Goal: Task Accomplishment & Management: Manage account settings

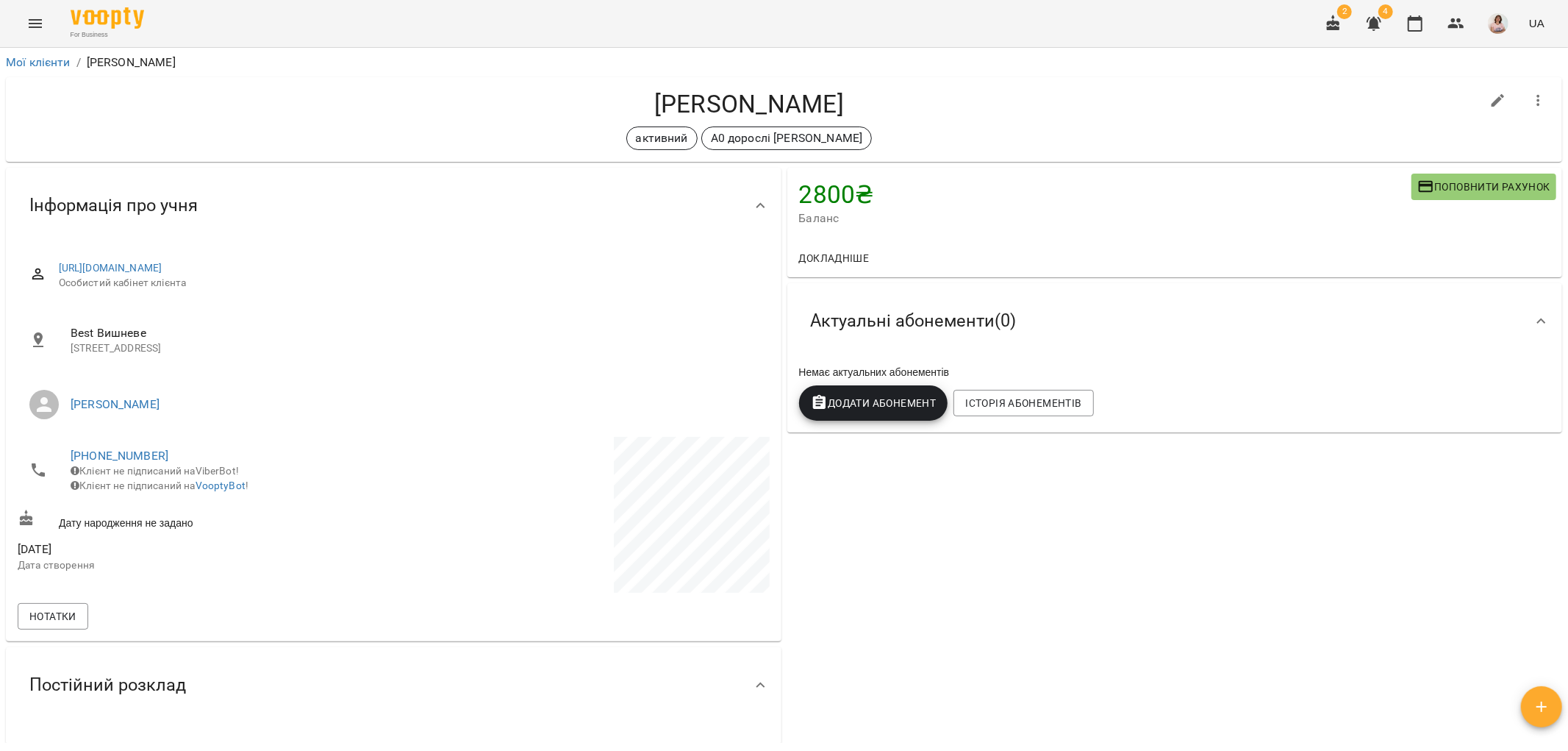
scroll to position [1209, 0]
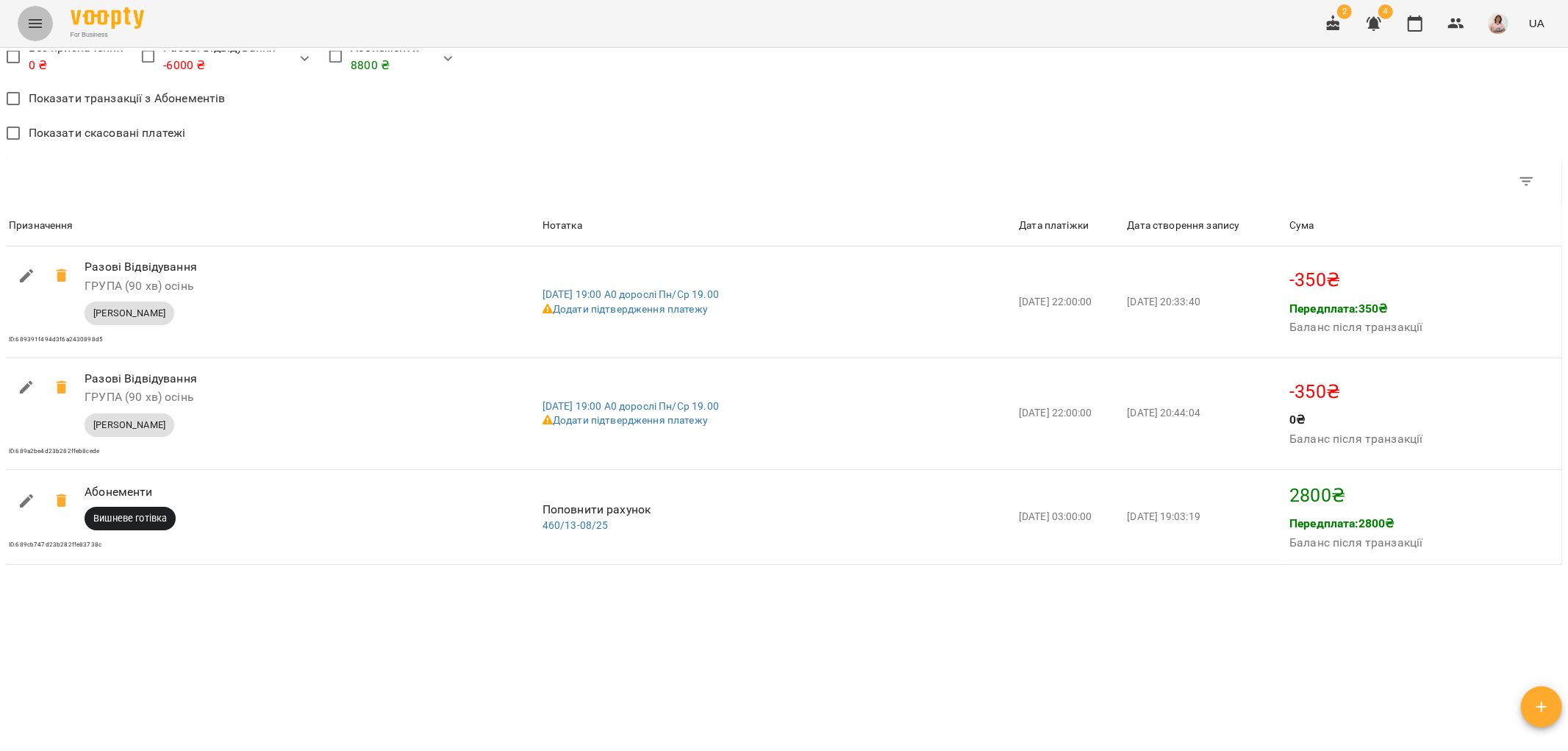
click at [40, 23] on icon "Menu" at bounding box center [35, 23] width 13 height 9
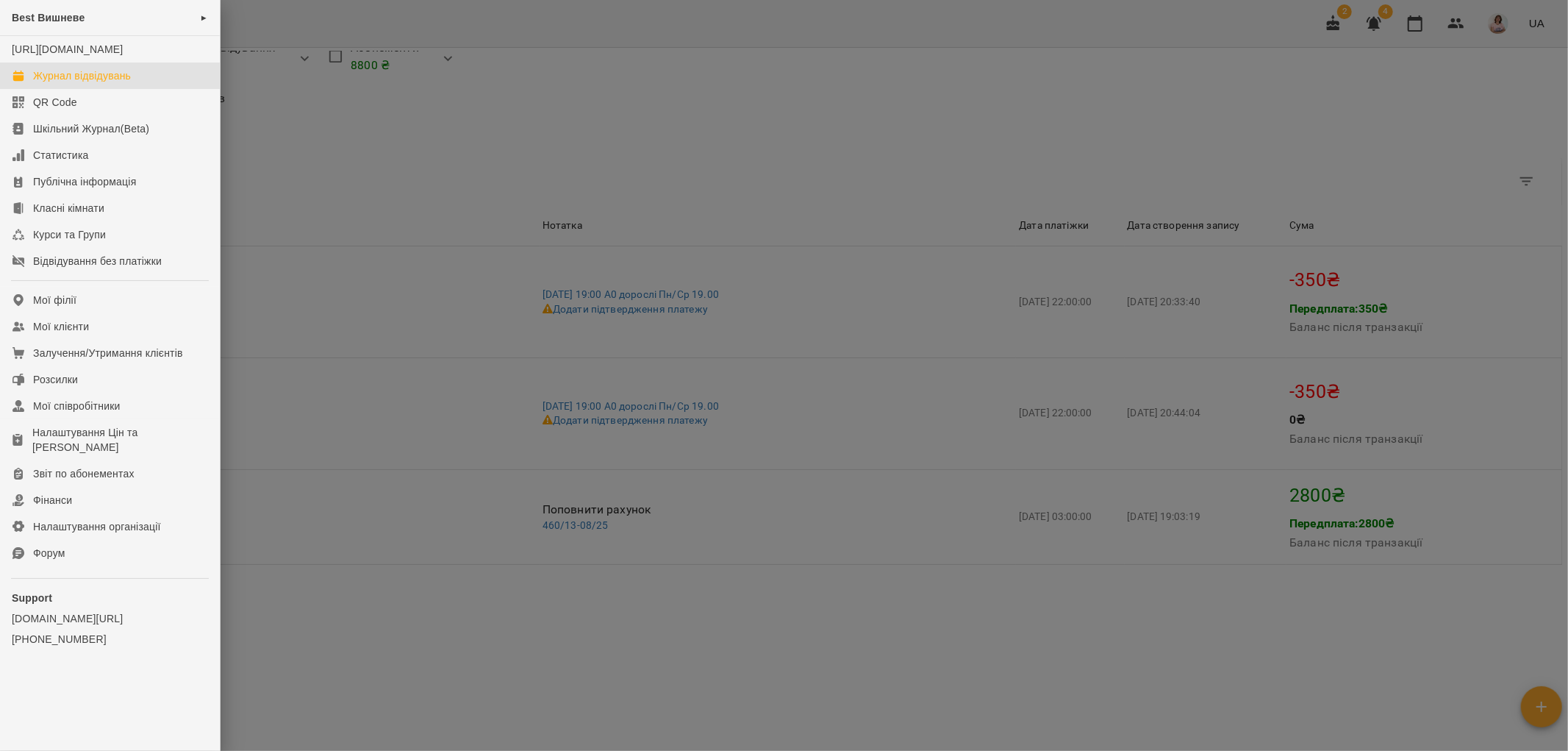
click at [93, 83] on div "Журнал відвідувань" at bounding box center [82, 75] width 98 height 15
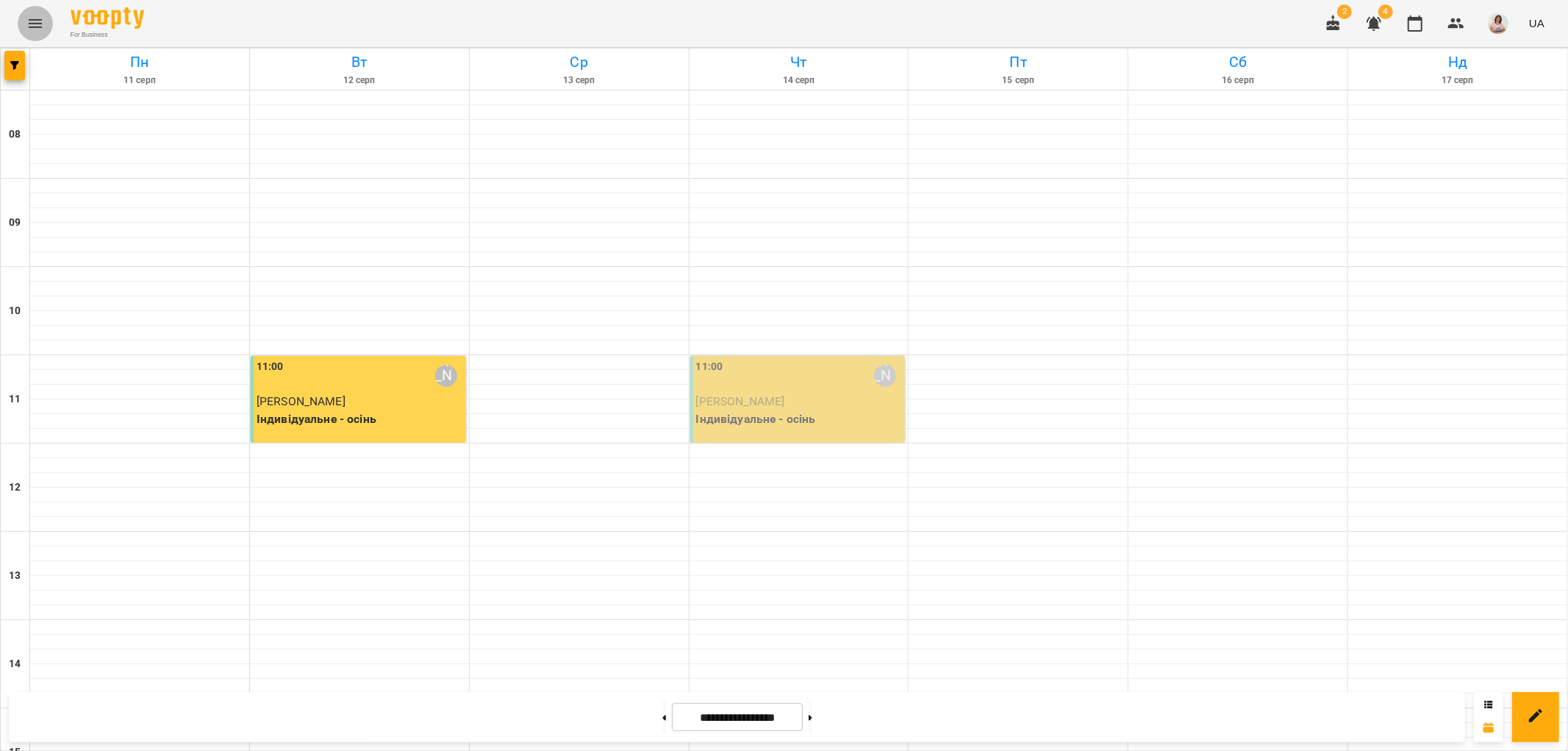
click at [37, 20] on icon "Menu" at bounding box center [35, 23] width 13 height 9
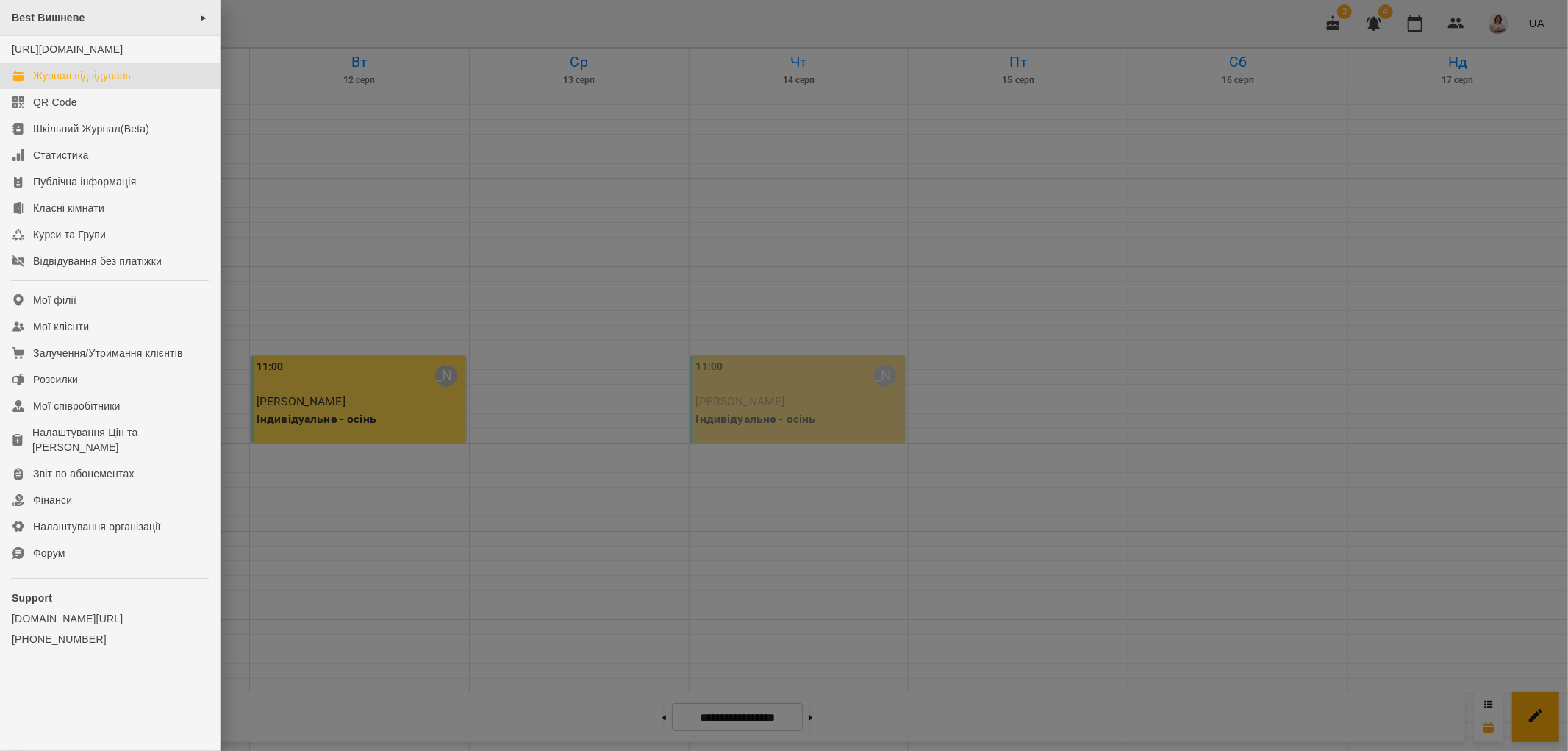
click at [76, 9] on div "Best Вишневе ►" at bounding box center [110, 18] width 219 height 36
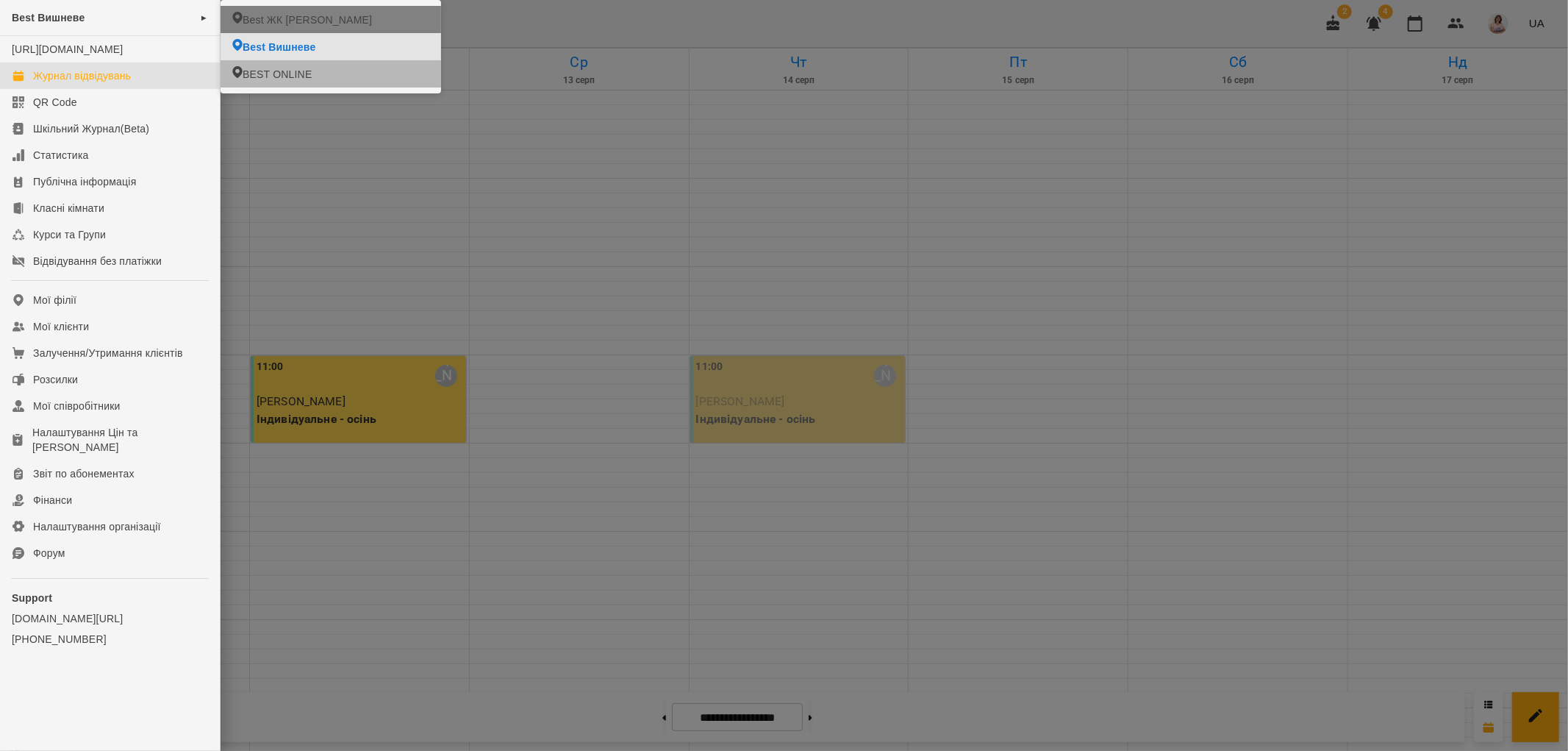
click at [272, 19] on span "Best ЖК [PERSON_NAME]" at bounding box center [307, 19] width 129 height 15
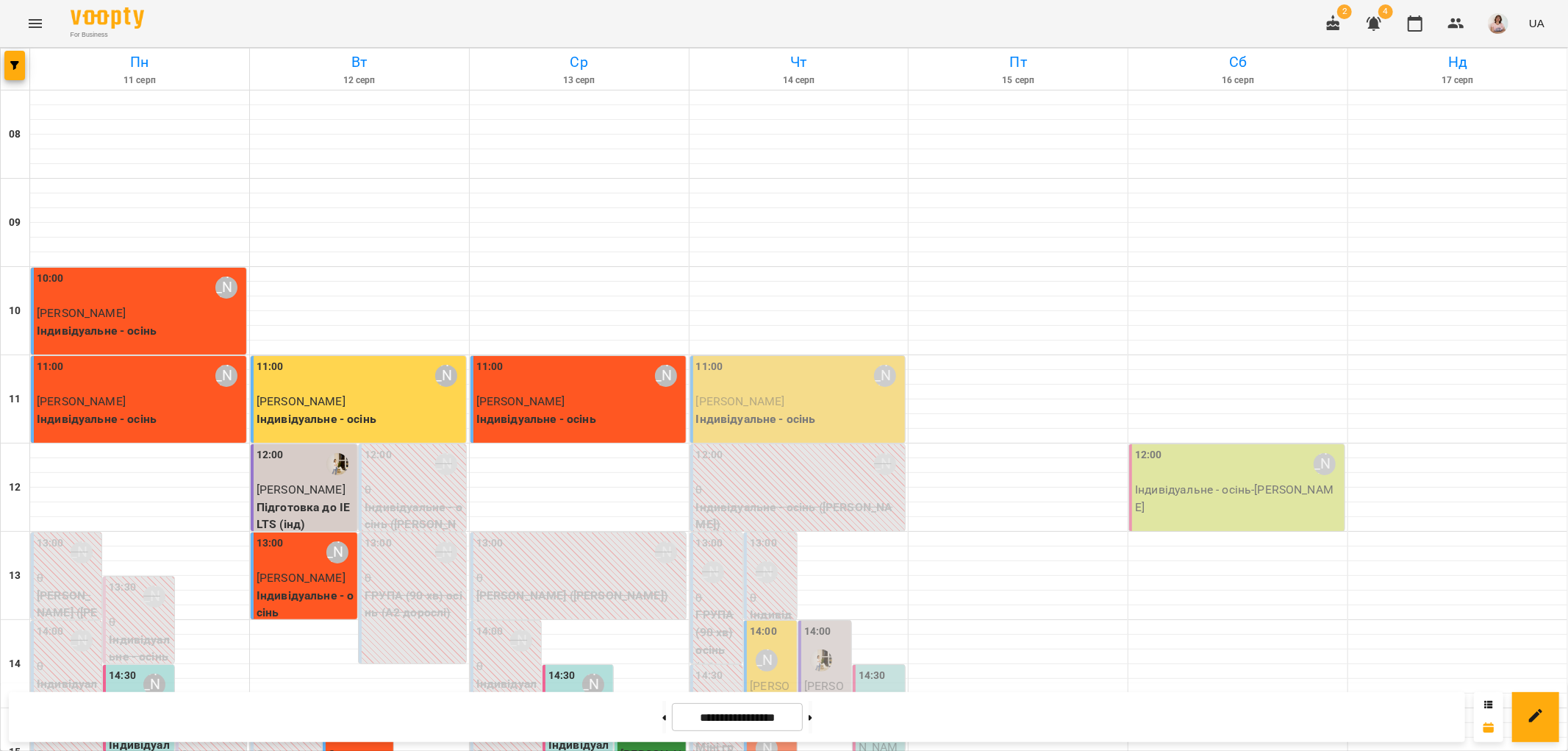
scroll to position [151, 0]
click at [347, 392] on p "[PERSON_NAME]" at bounding box center [360, 401] width 206 height 18
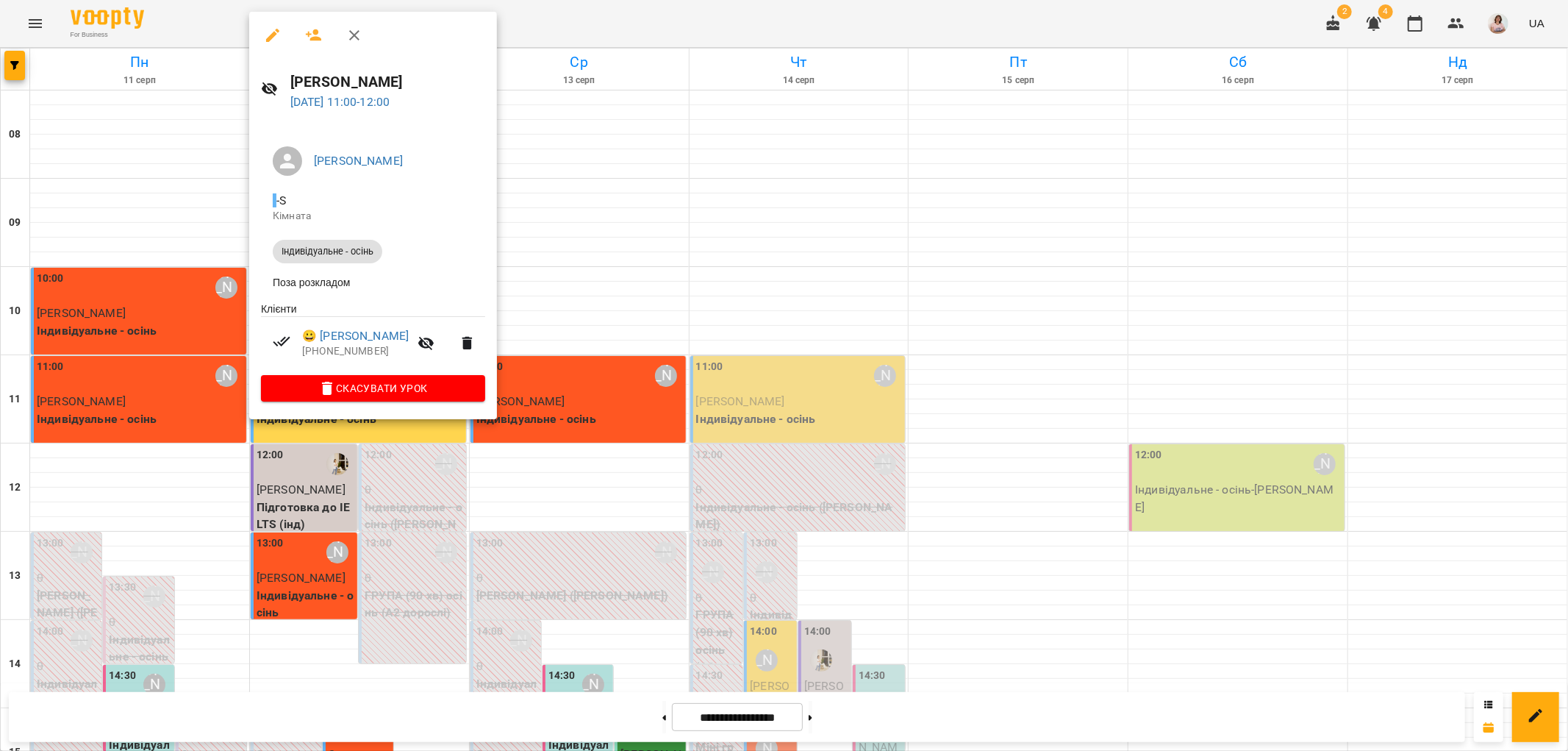
click at [644, 430] on div at bounding box center [784, 375] width 1568 height 751
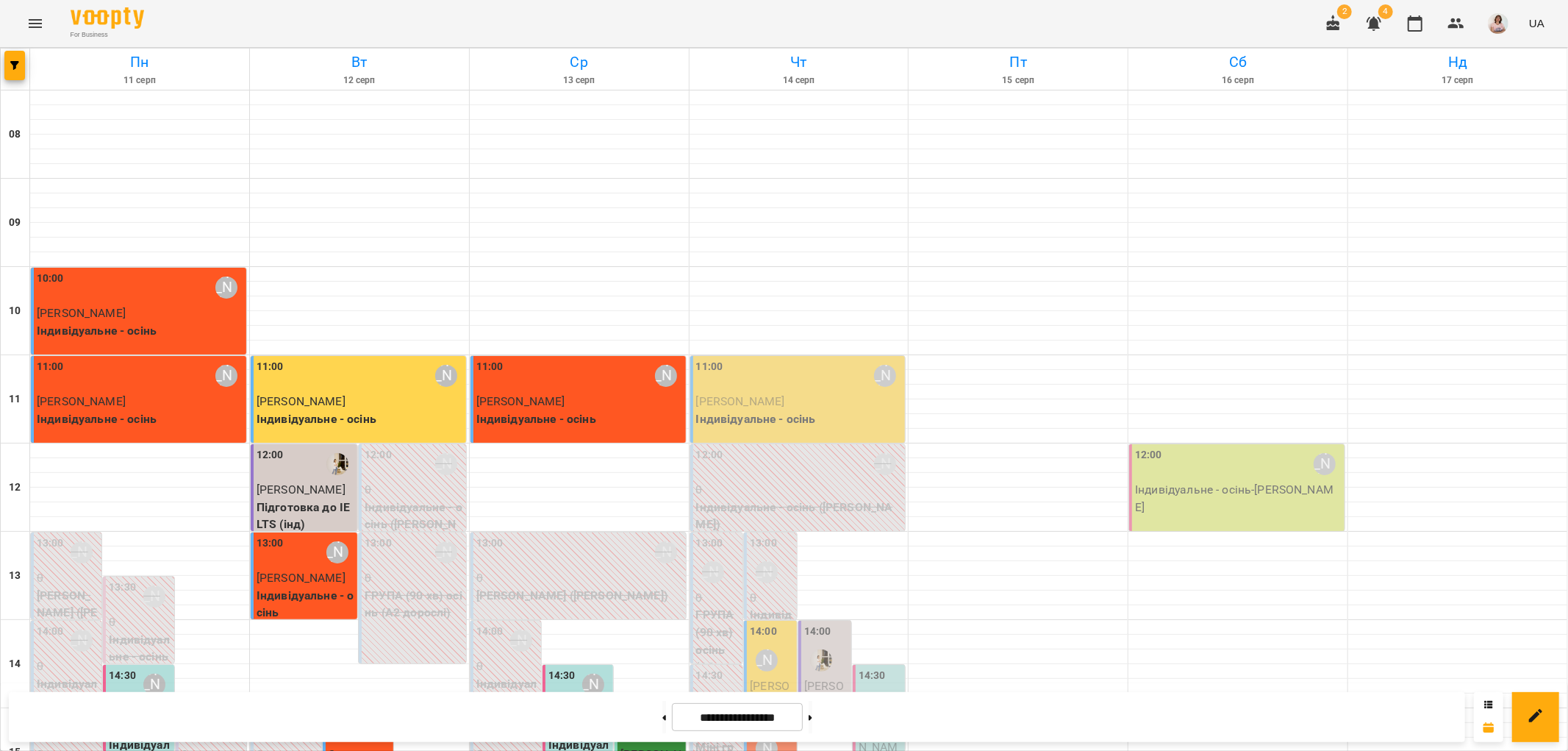
scroll to position [69, 0]
click at [812, 709] on button at bounding box center [810, 717] width 4 height 33
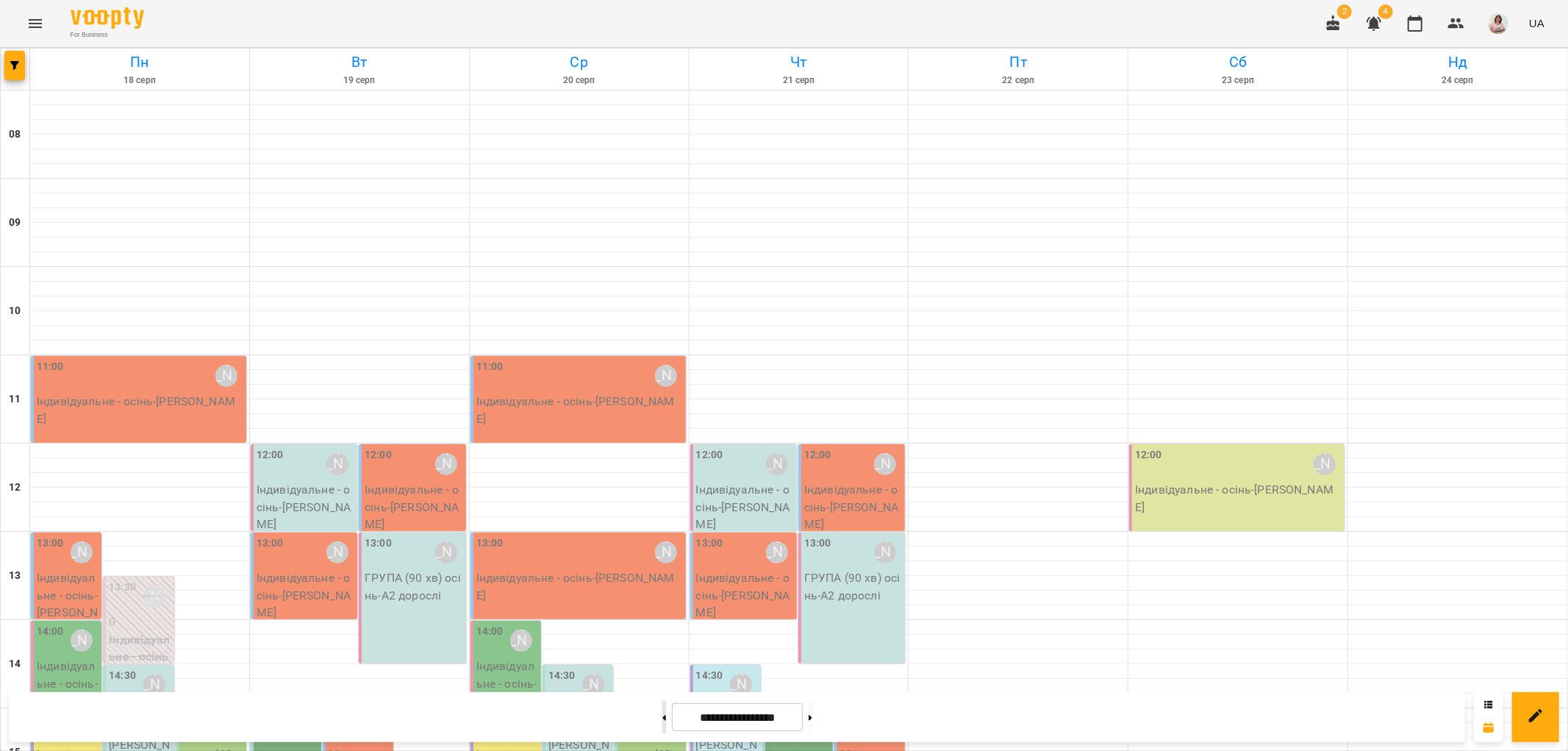
click at [662, 715] on button at bounding box center [664, 717] width 4 height 33
type input "**********"
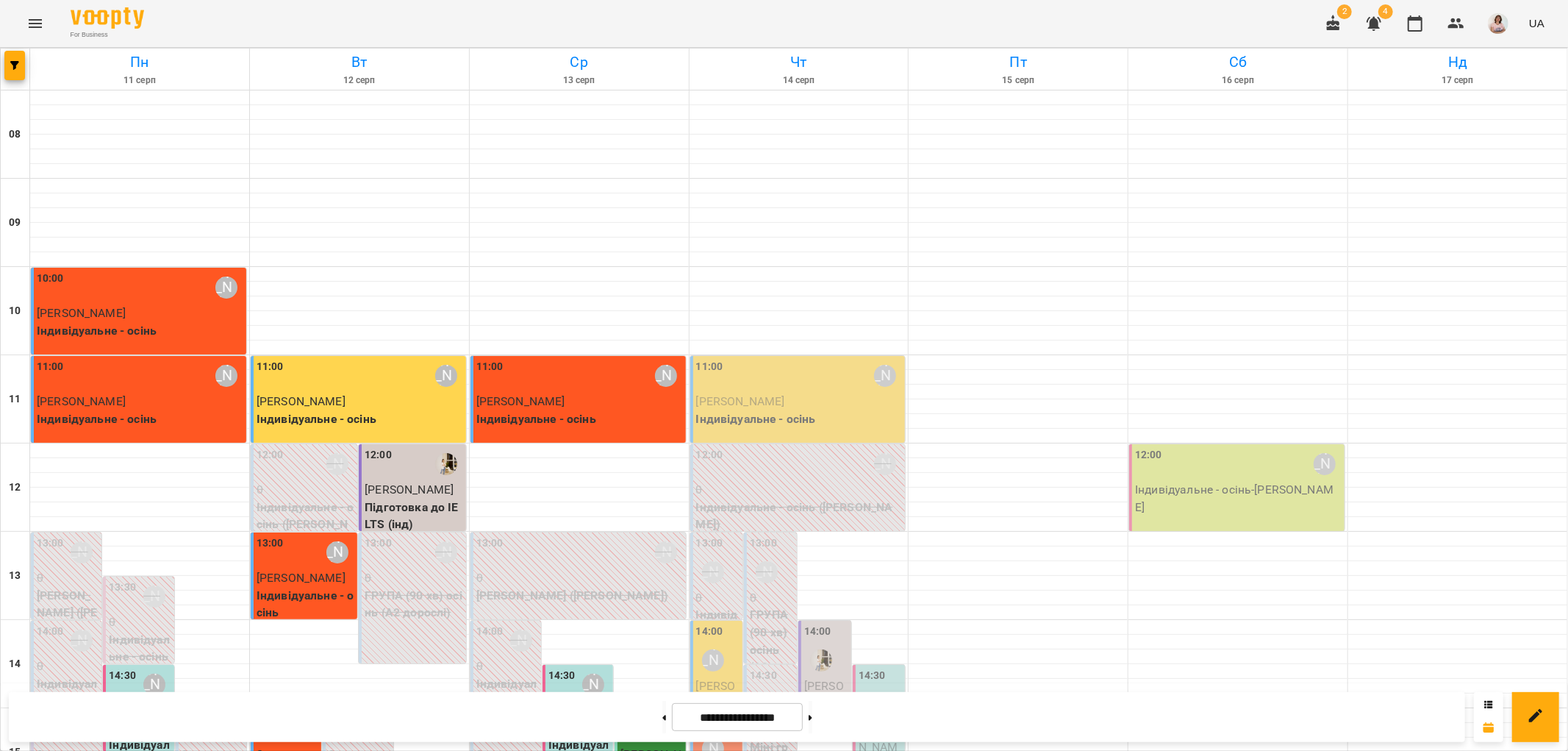
scroll to position [233, 0]
click at [295, 569] on p "[PERSON_NAME]" at bounding box center [306, 577] width 98 height 18
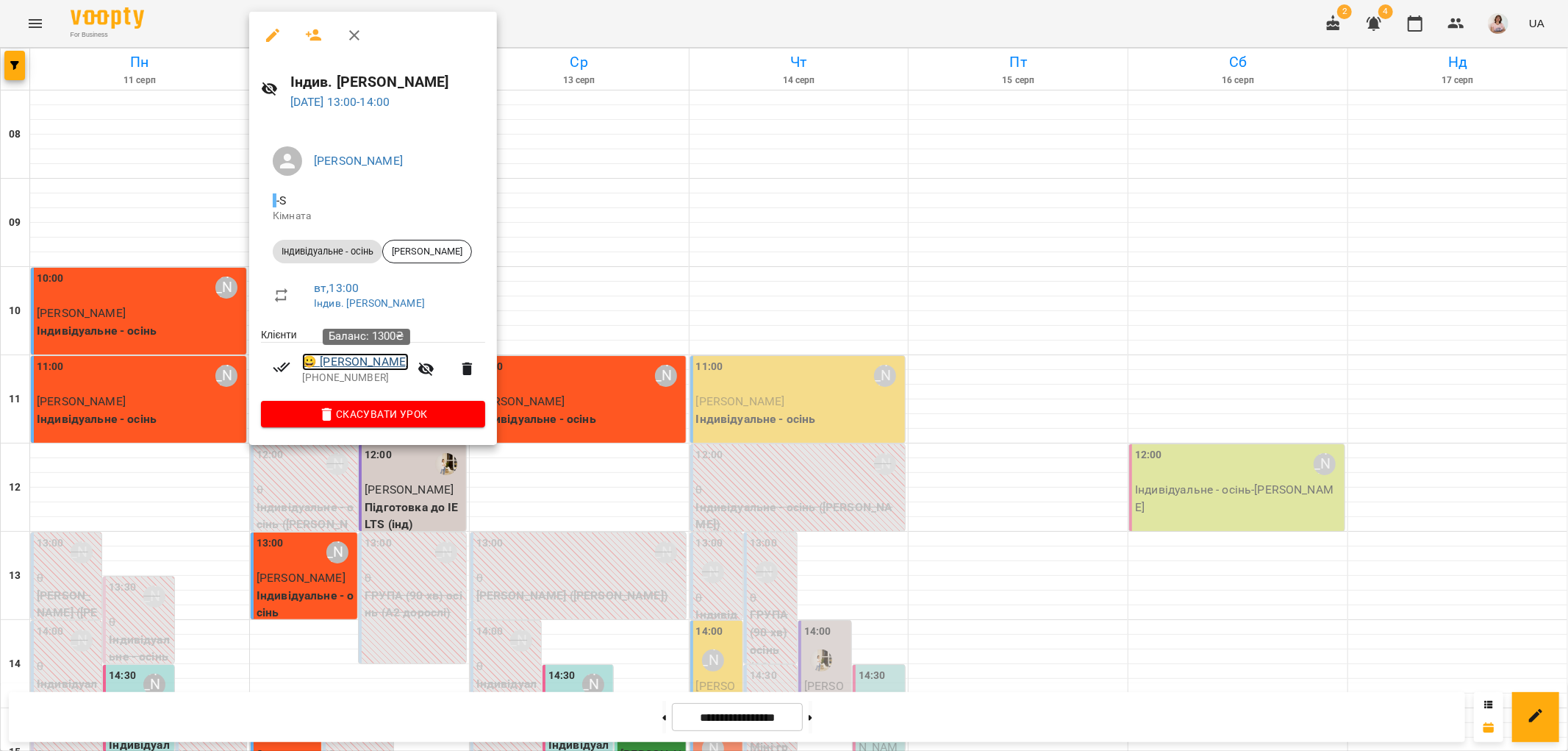
click at [359, 361] on link "😀 [PERSON_NAME]" at bounding box center [355, 361] width 107 height 18
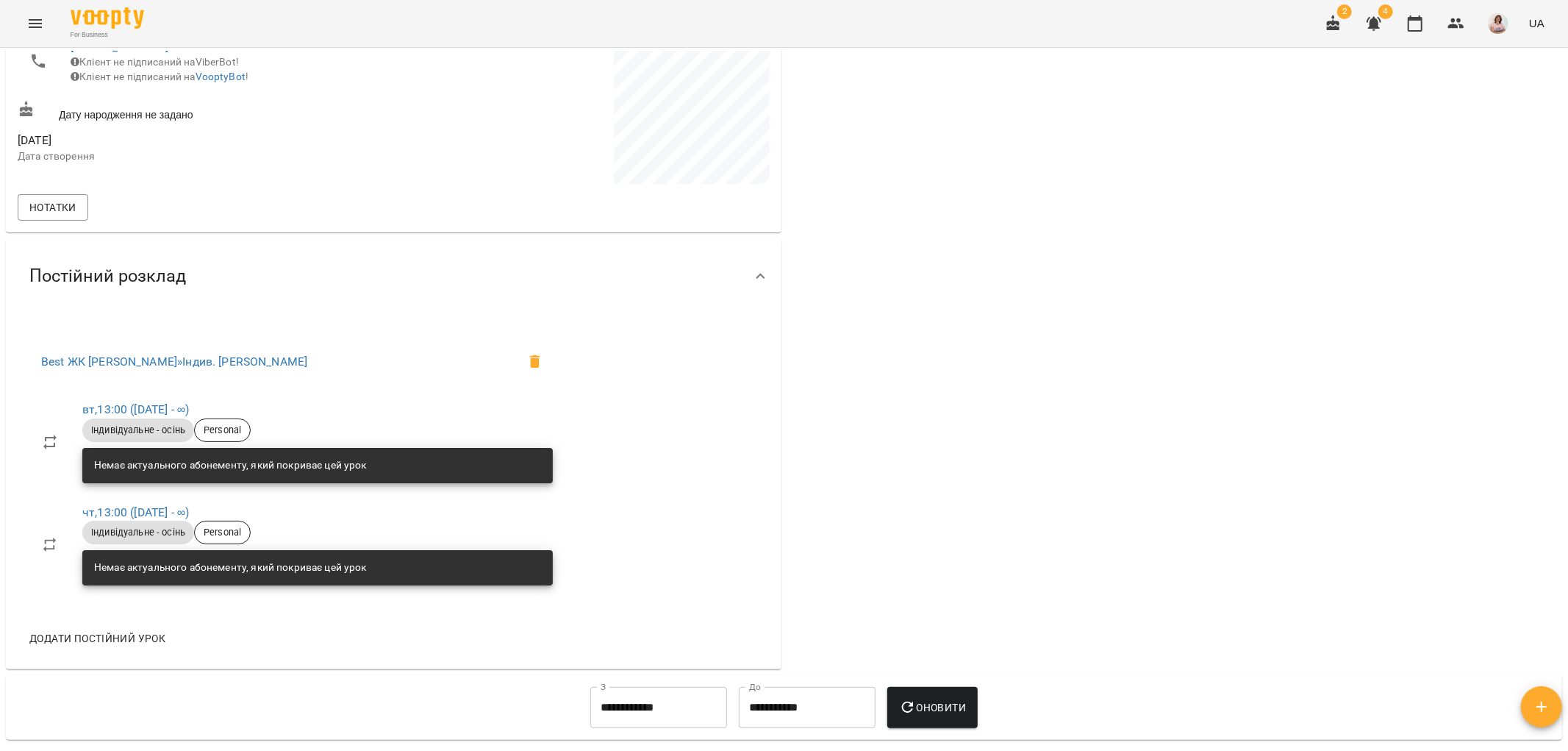
scroll to position [408, 0]
click at [40, 27] on icon "Menu" at bounding box center [35, 23] width 18 height 18
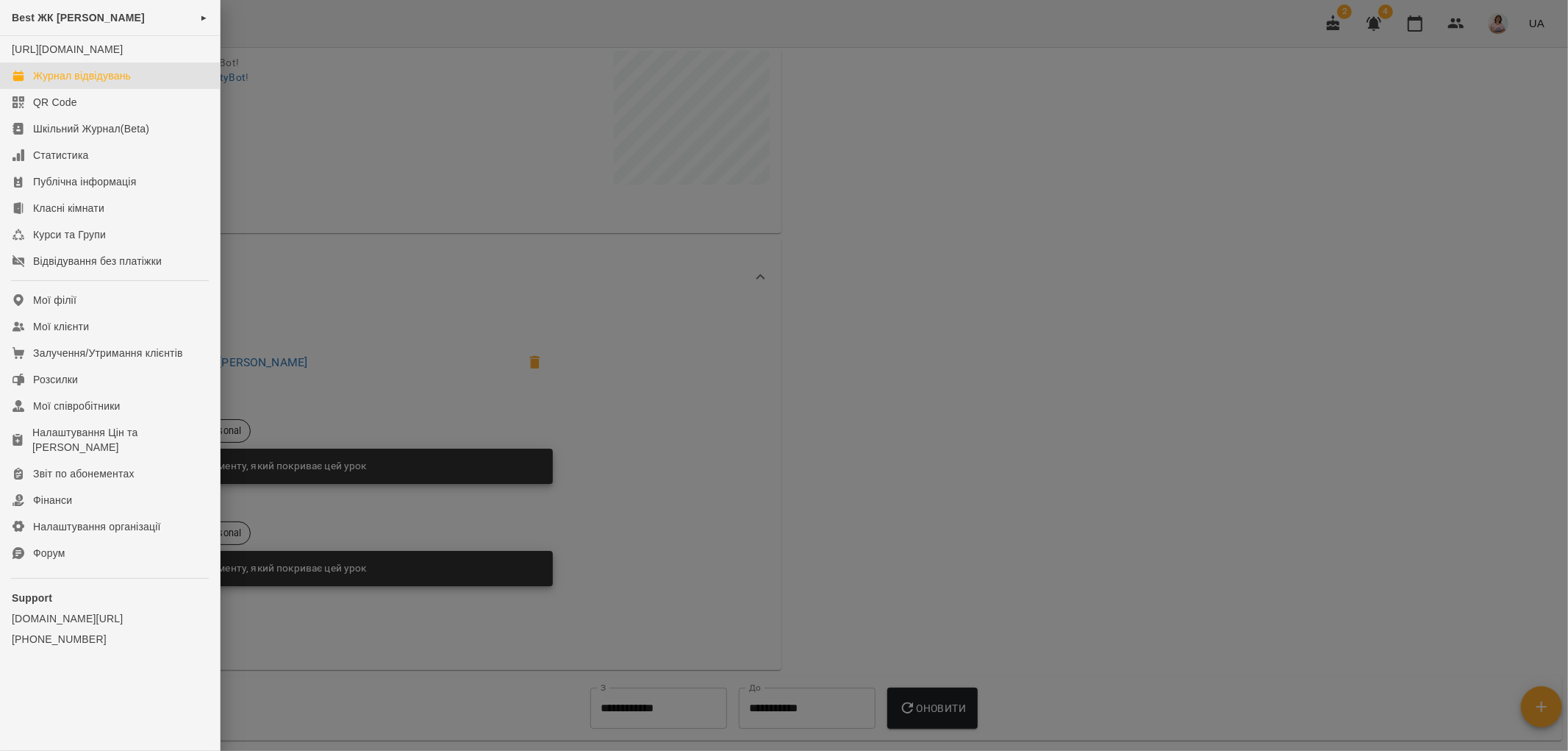
click at [106, 83] on div "Журнал відвідувань" at bounding box center [82, 75] width 98 height 15
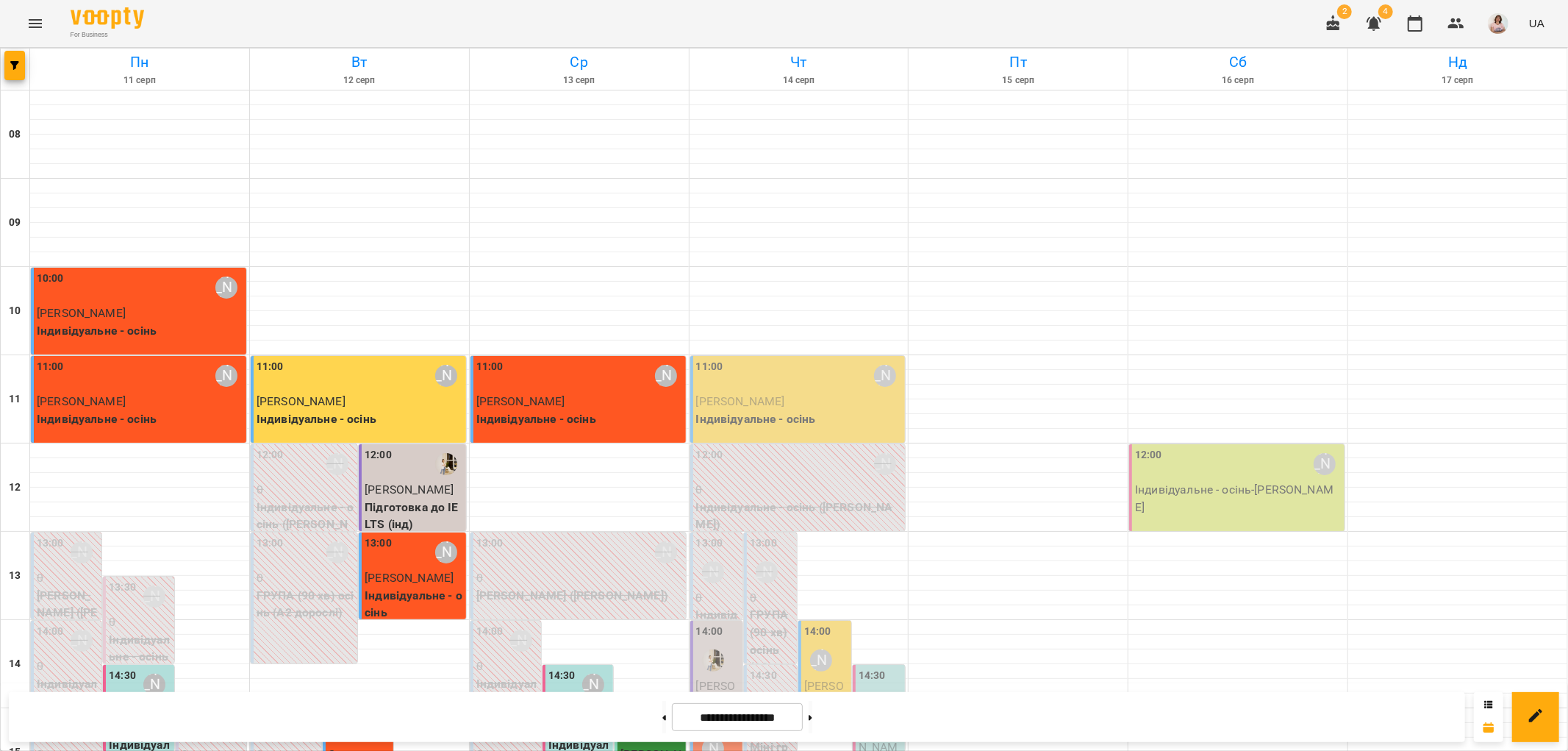
scroll to position [571, 0]
click at [662, 714] on button at bounding box center [664, 717] width 4 height 33
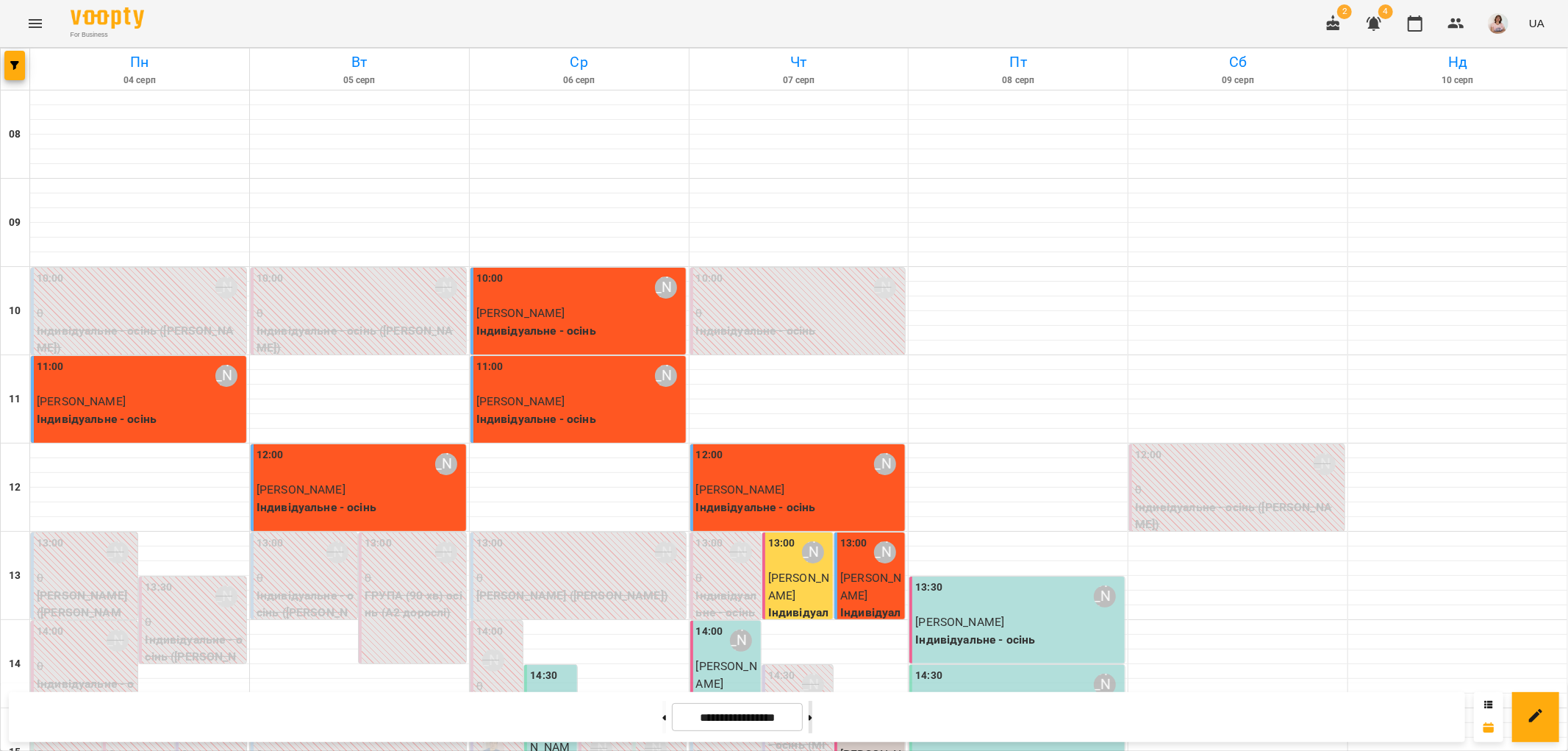
click at [812, 714] on icon at bounding box center [810, 718] width 4 height 6
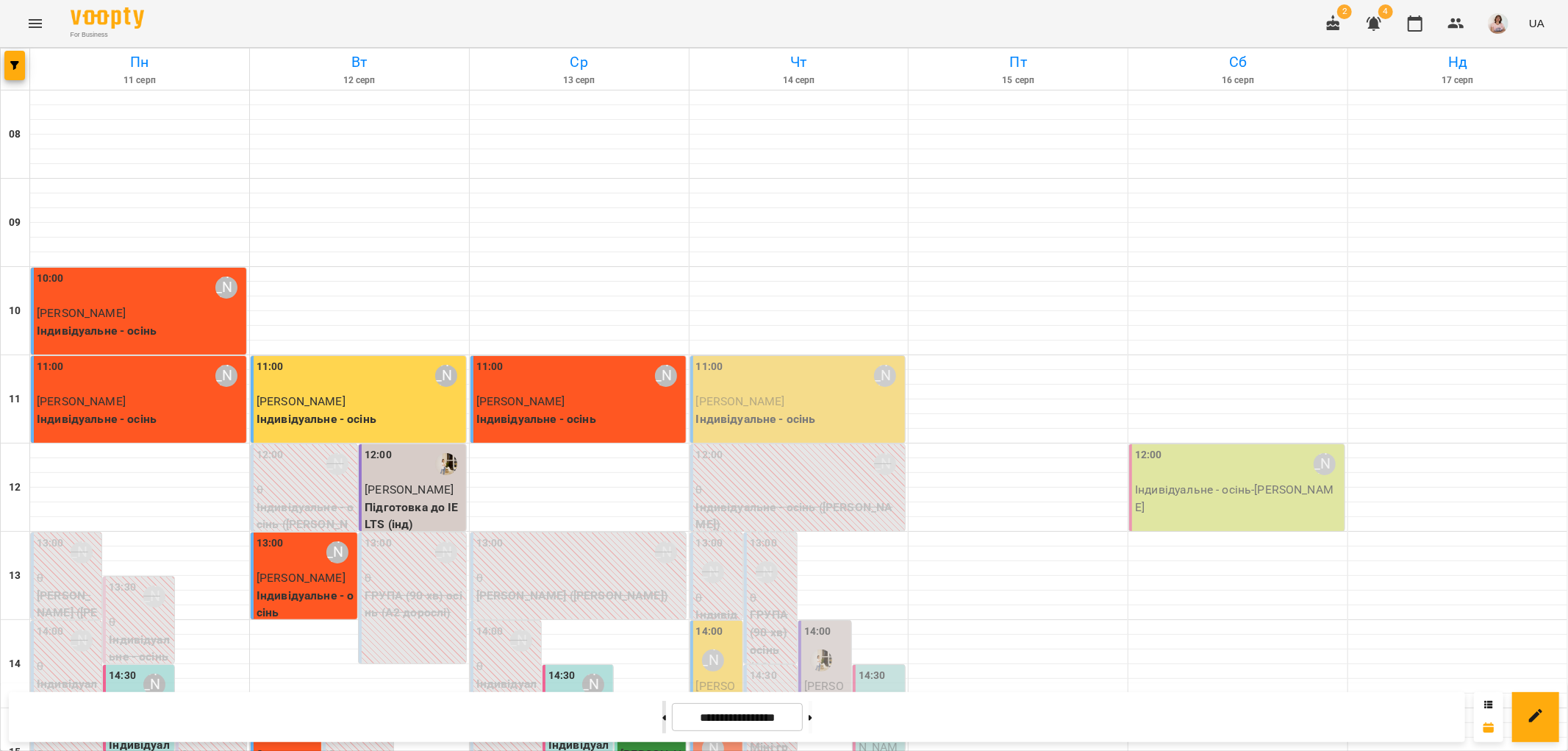
click at [662, 719] on button at bounding box center [664, 717] width 4 height 33
type input "**********"
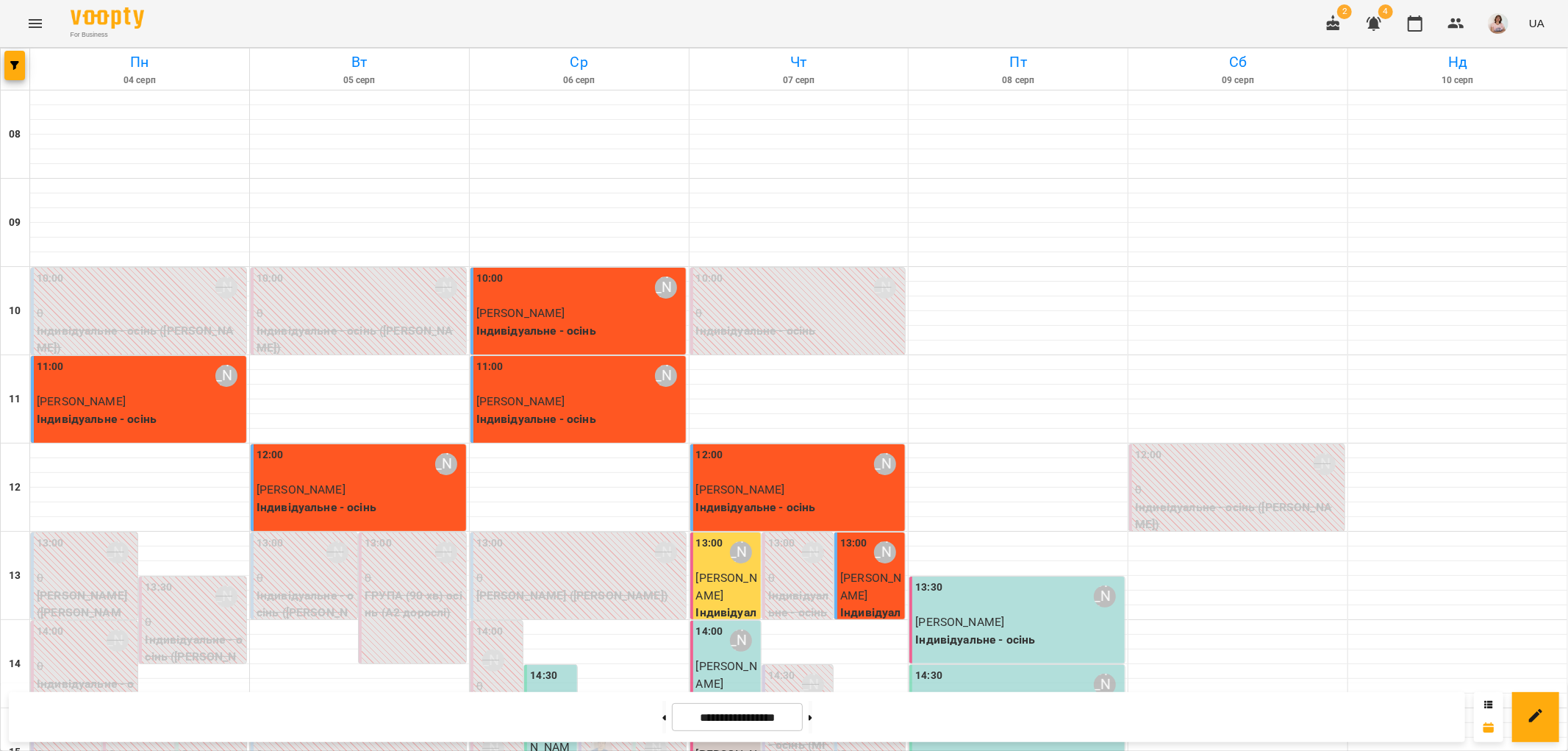
scroll to position [408, 0]
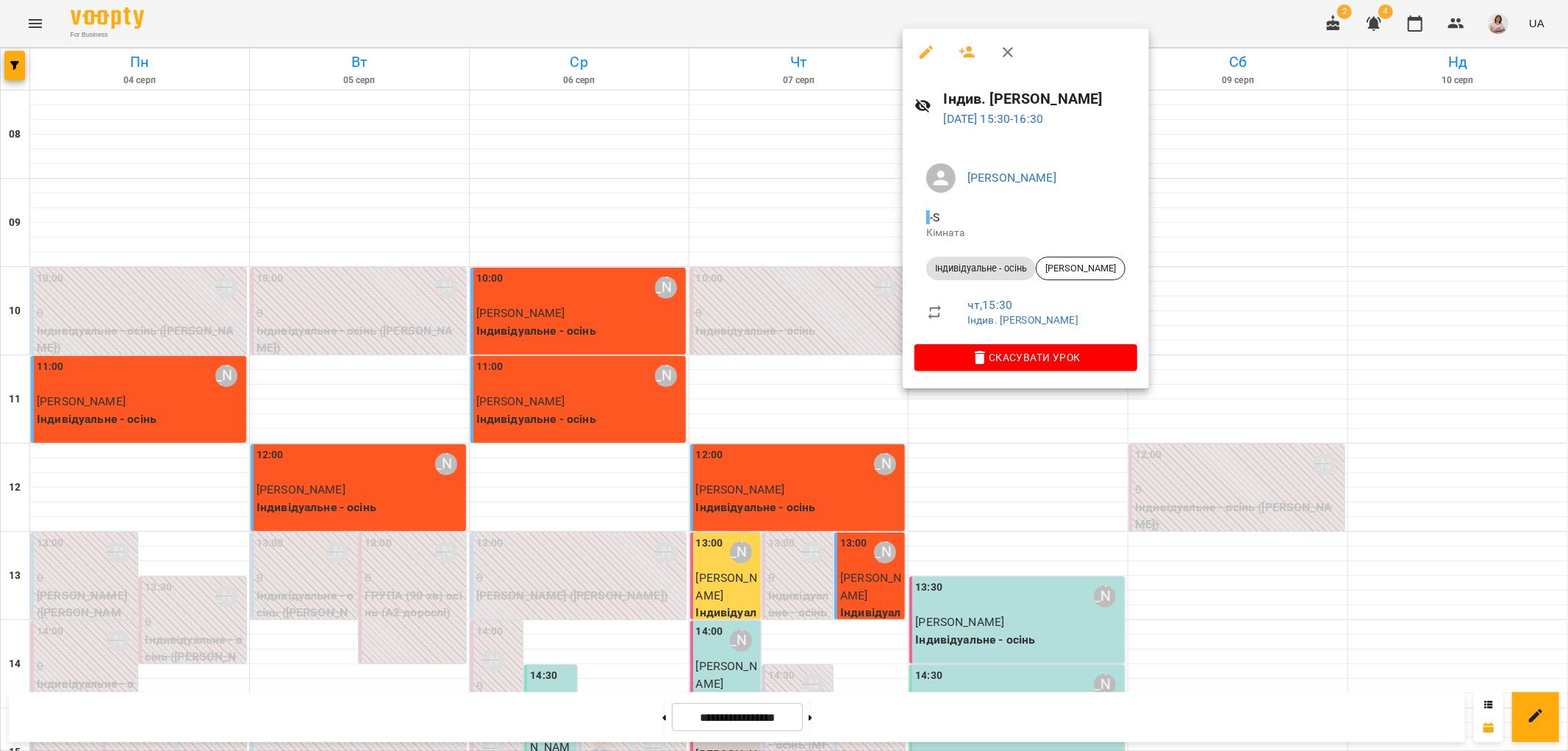
click at [1276, 387] on div at bounding box center [784, 375] width 1568 height 751
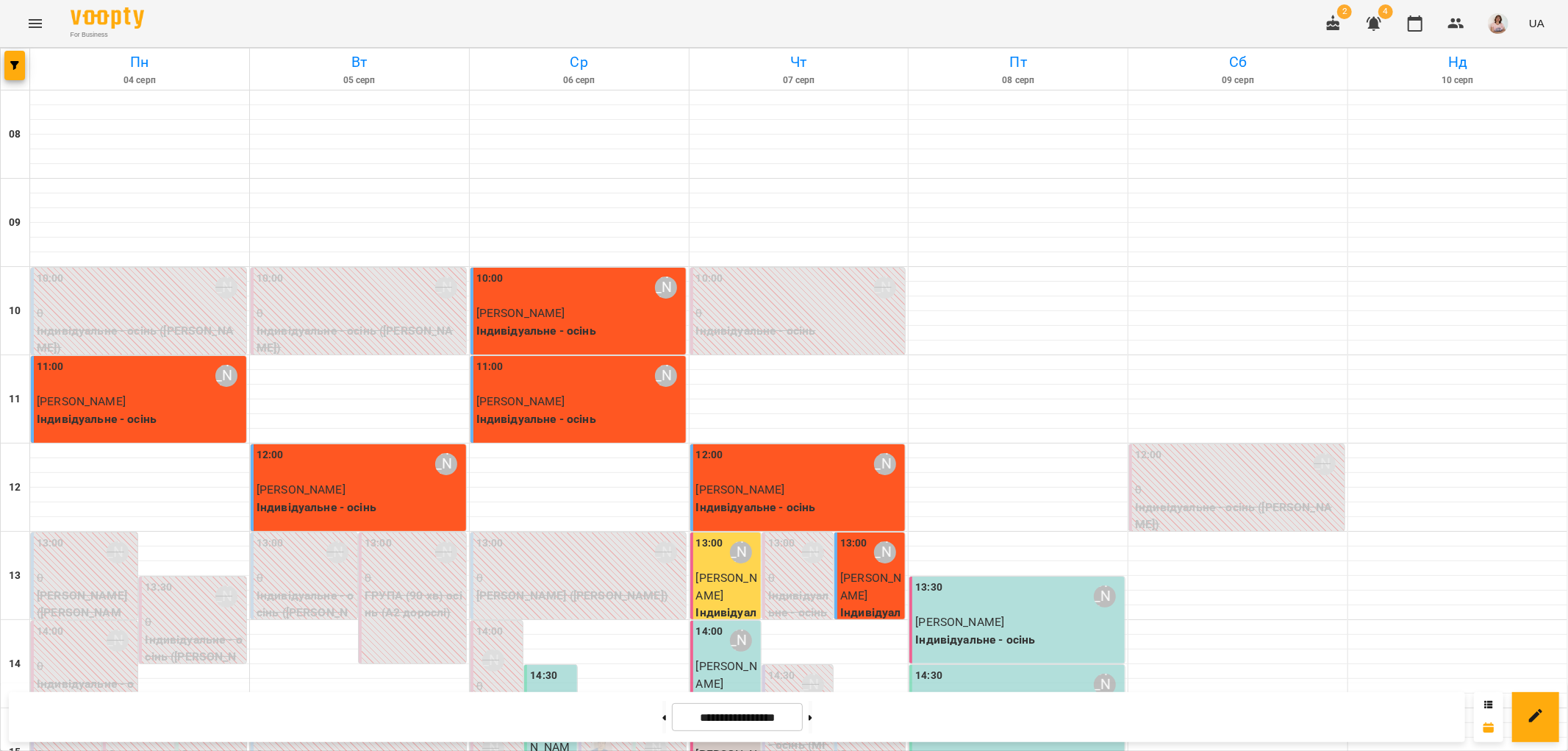
scroll to position [641, 0]
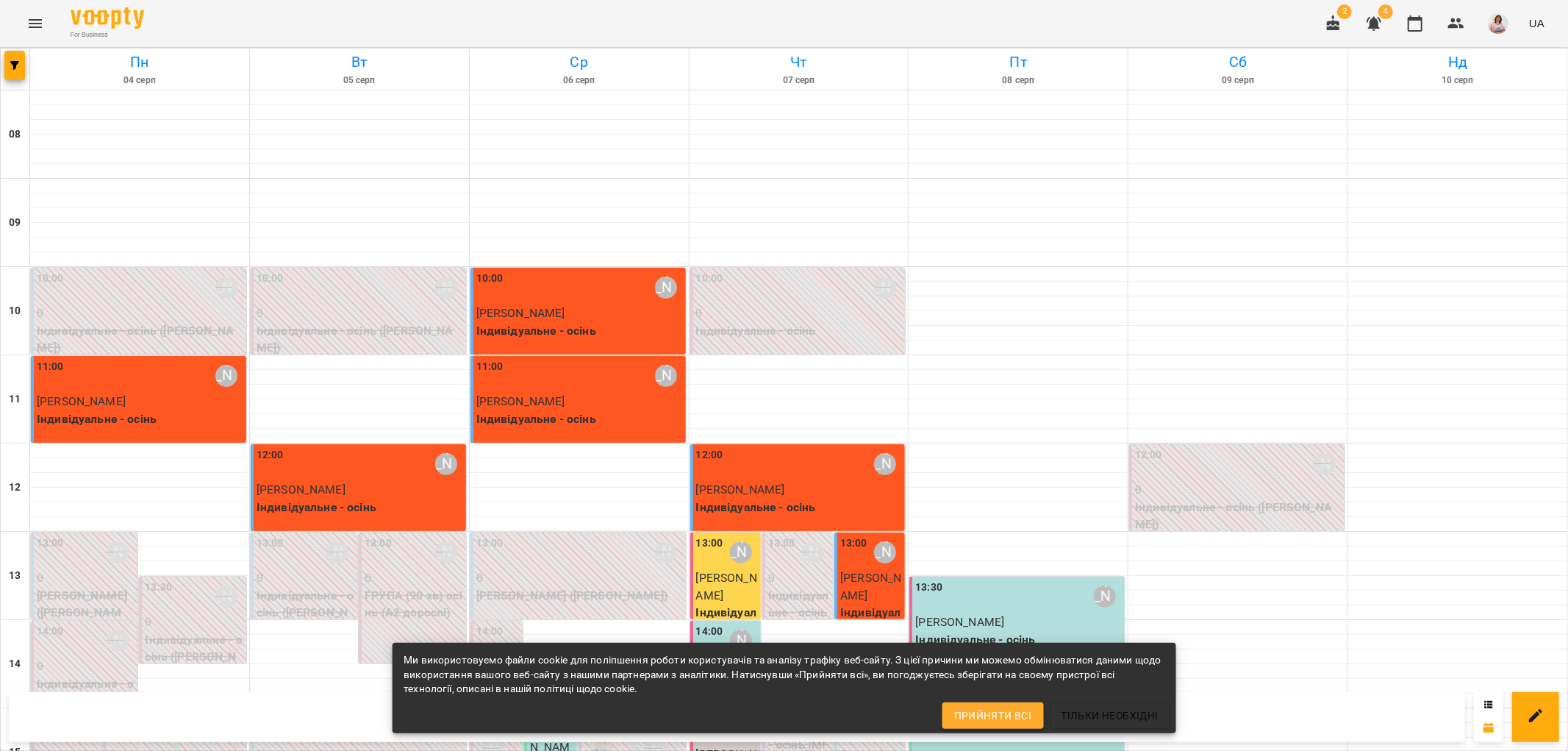
scroll to position [314, 0]
click at [1381, 19] on icon "button" at bounding box center [1373, 24] width 15 height 14
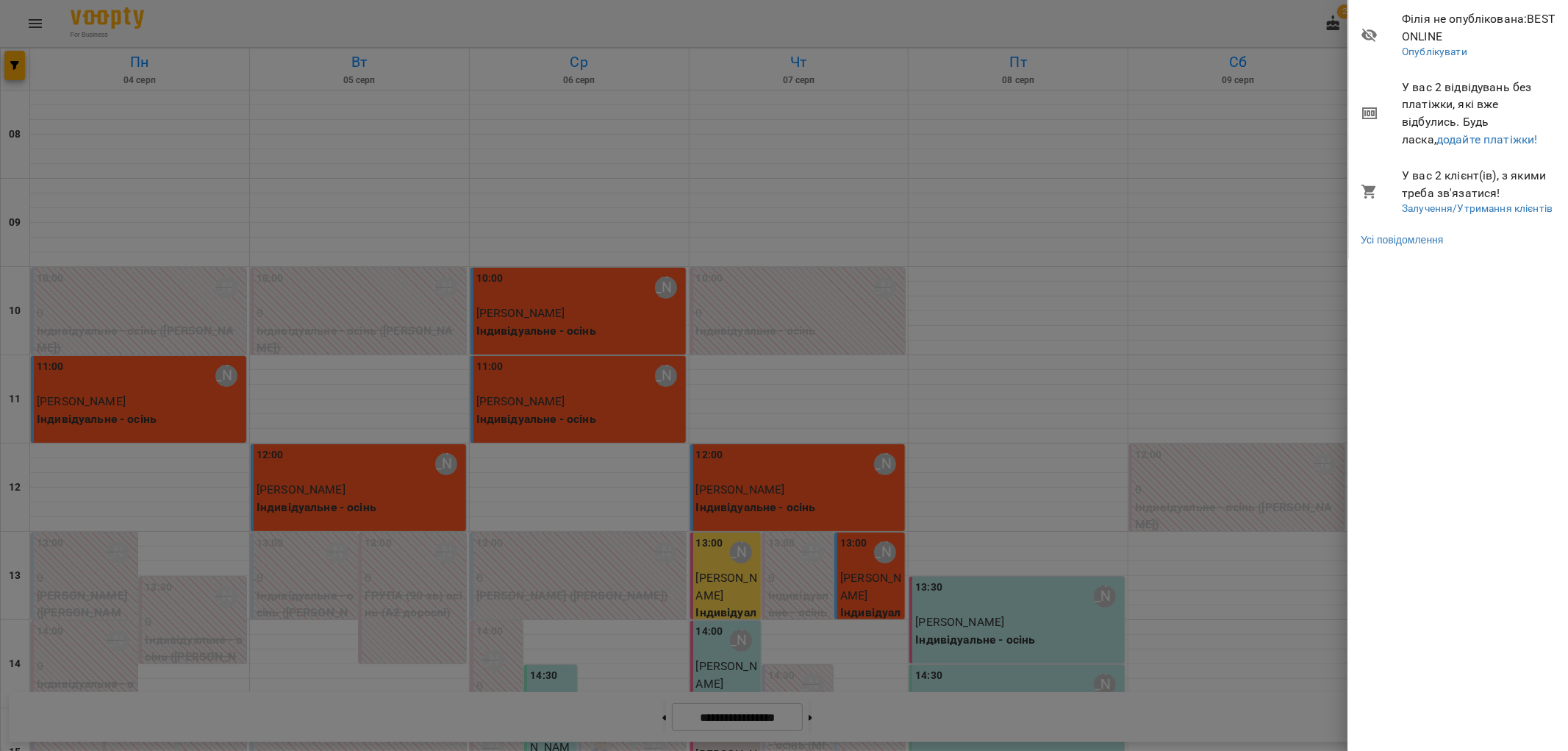
click at [1265, 314] on div at bounding box center [784, 375] width 1568 height 751
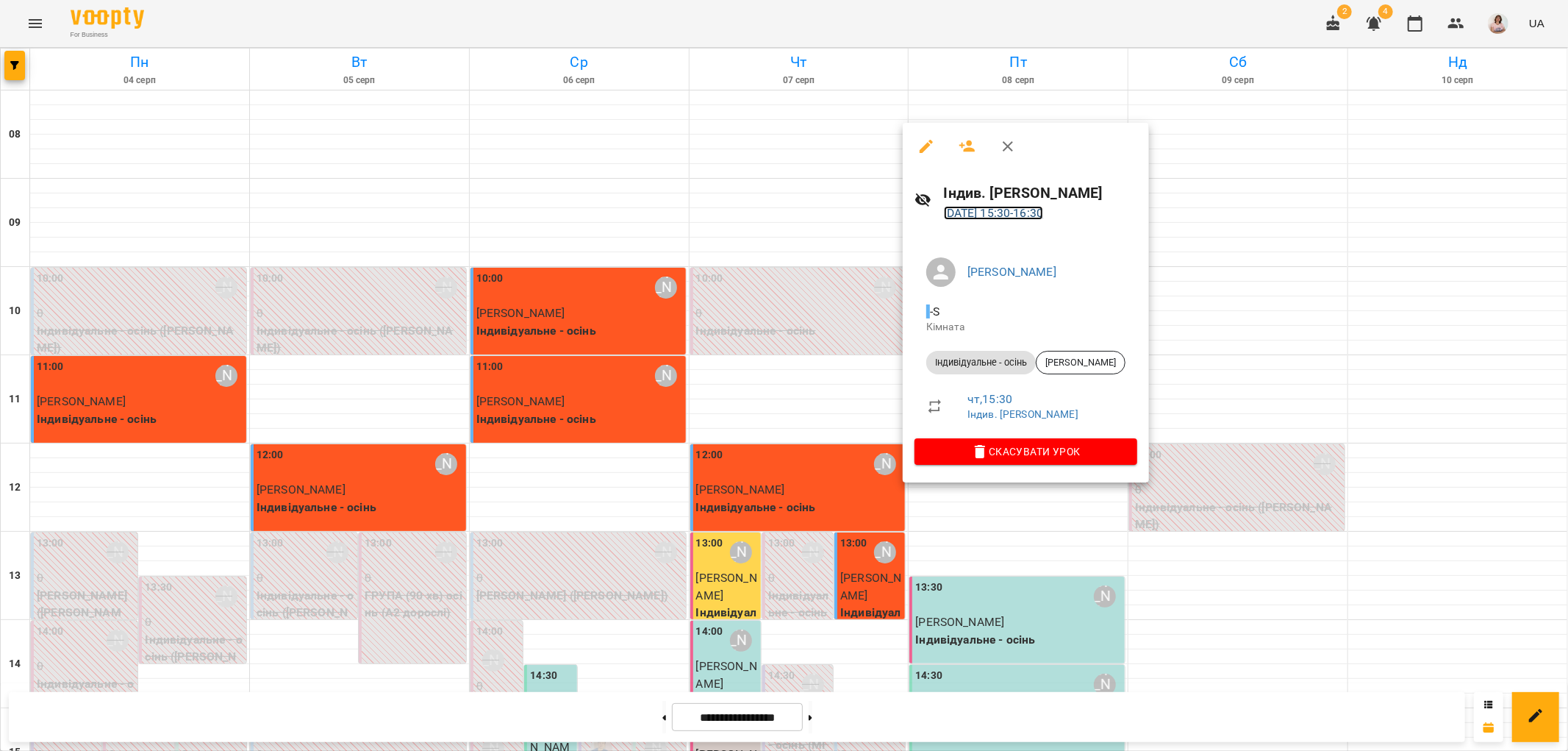
click at [991, 212] on link "08 серп 2025 15:30 - 16:30" at bounding box center [994, 213] width 100 height 14
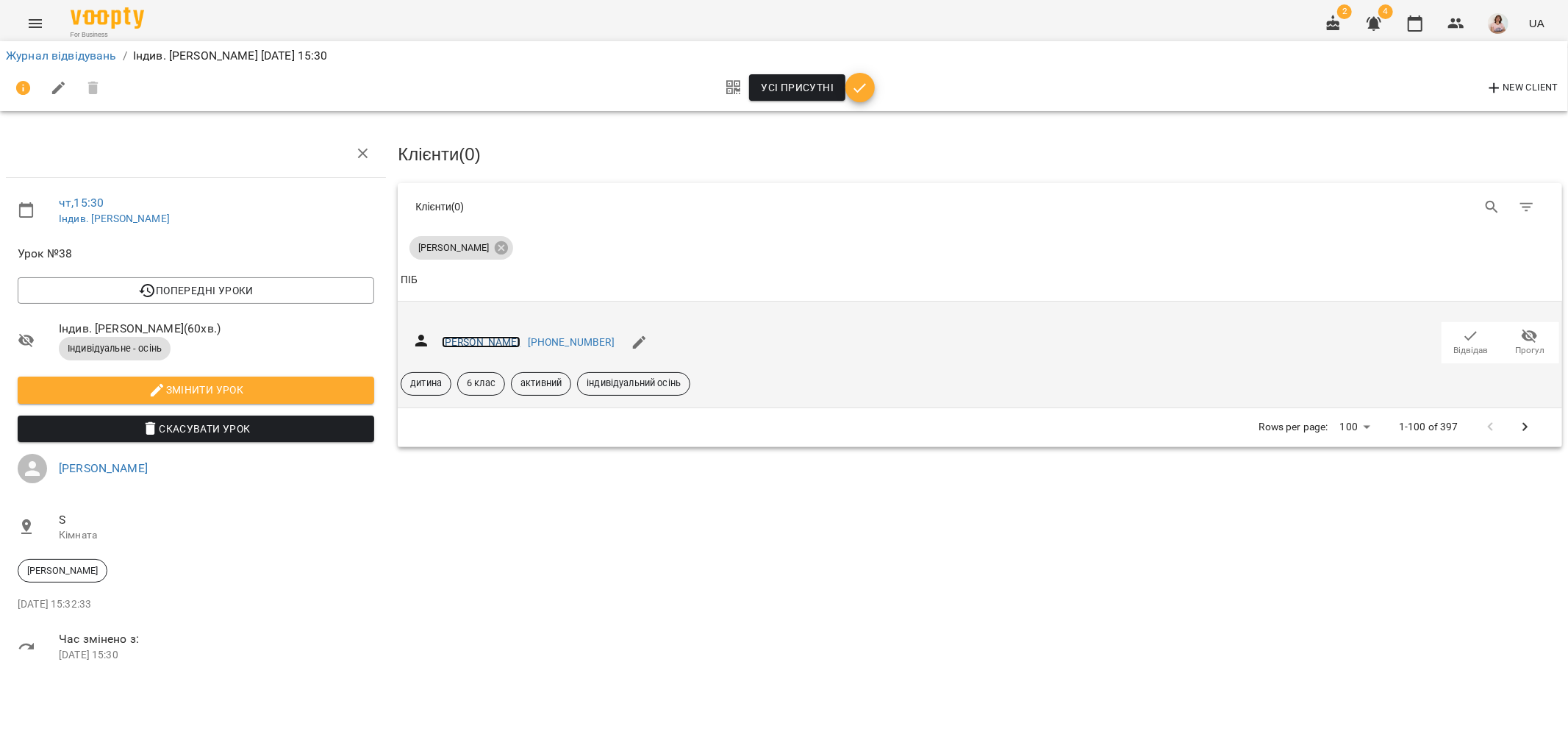
click at [458, 341] on link "[PERSON_NAME]" at bounding box center [481, 342] width 79 height 12
click at [1465, 334] on icon "button" at bounding box center [1471, 335] width 18 height 18
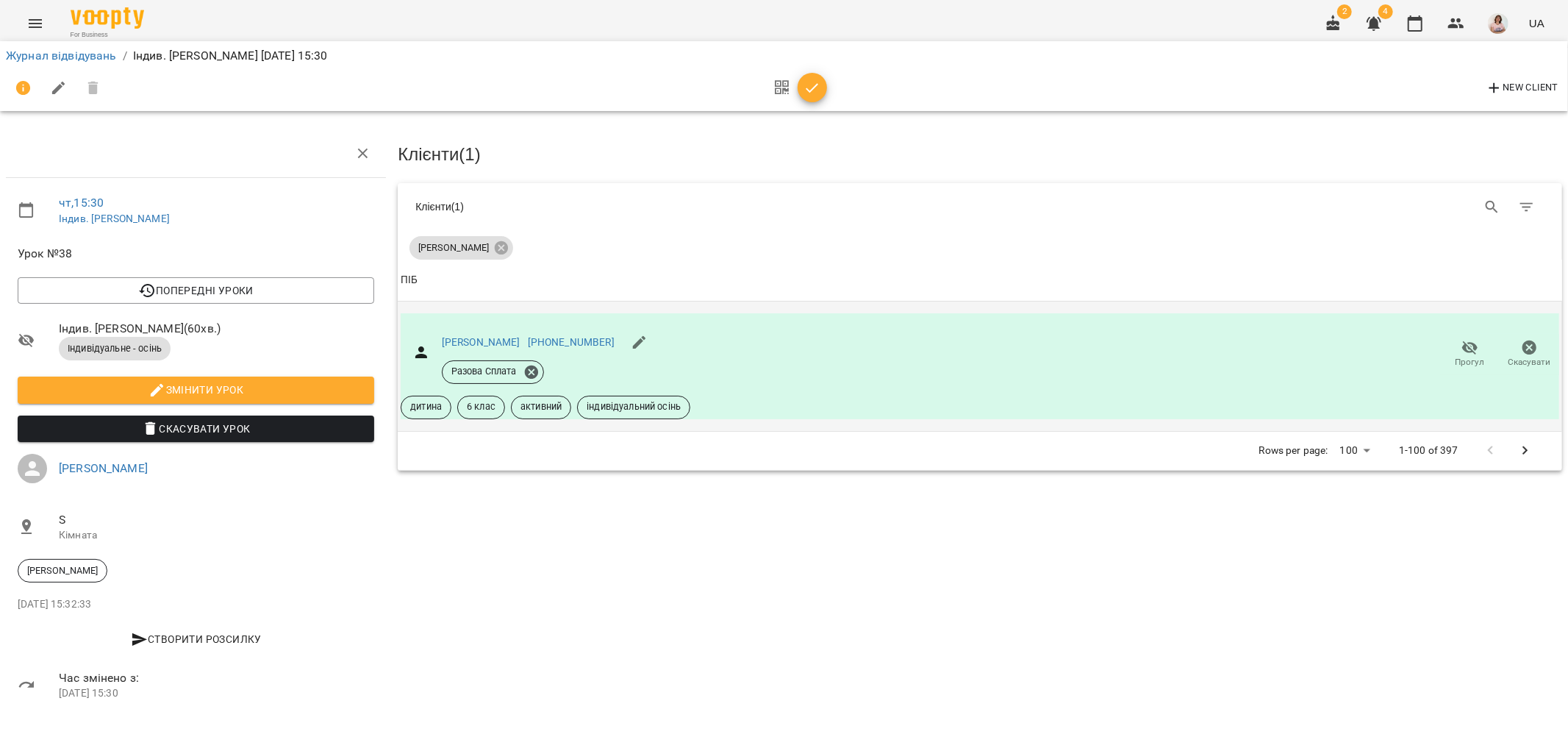
click at [27, 20] on icon "Menu" at bounding box center [35, 23] width 18 height 18
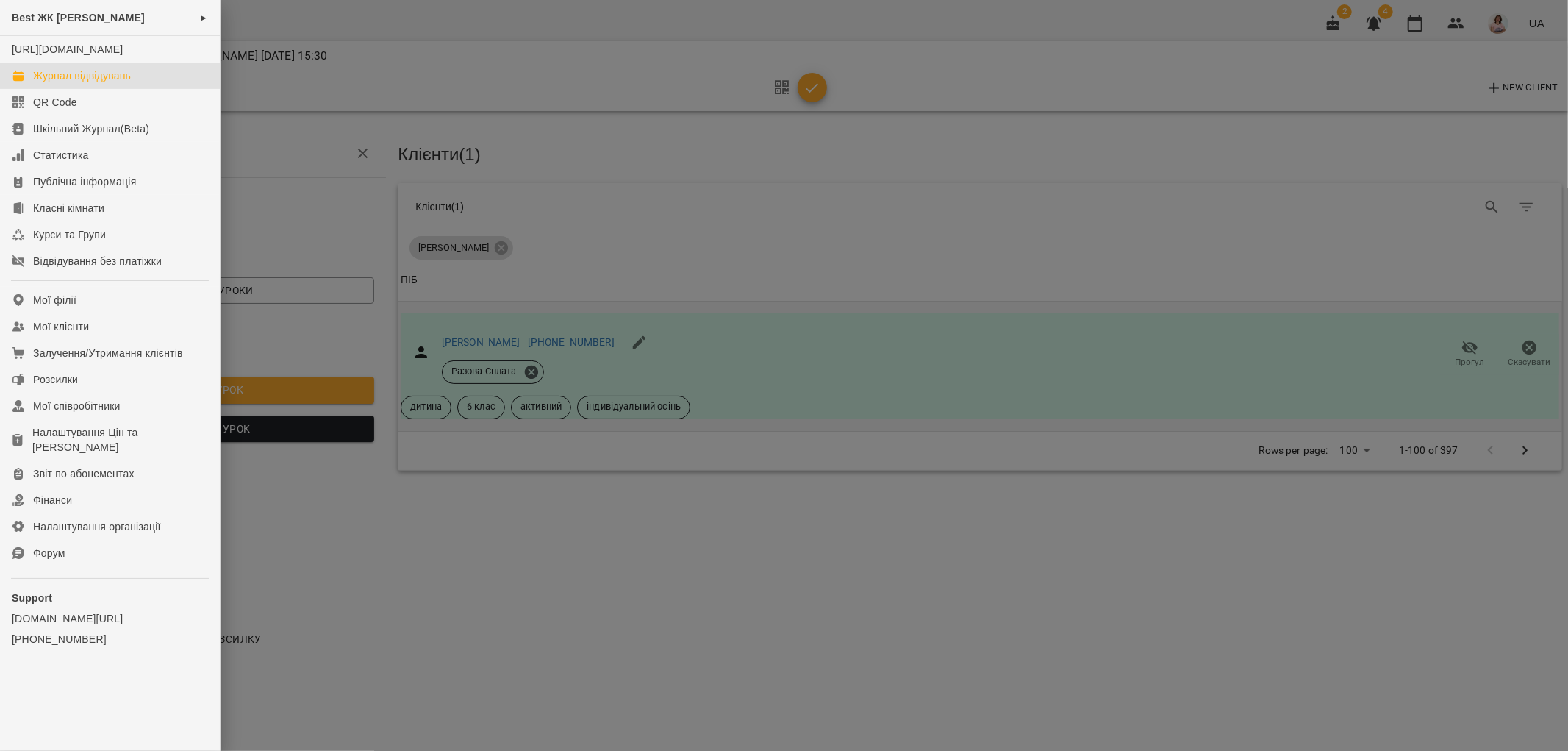
click at [68, 83] on div "Журнал відвідувань" at bounding box center [82, 75] width 98 height 15
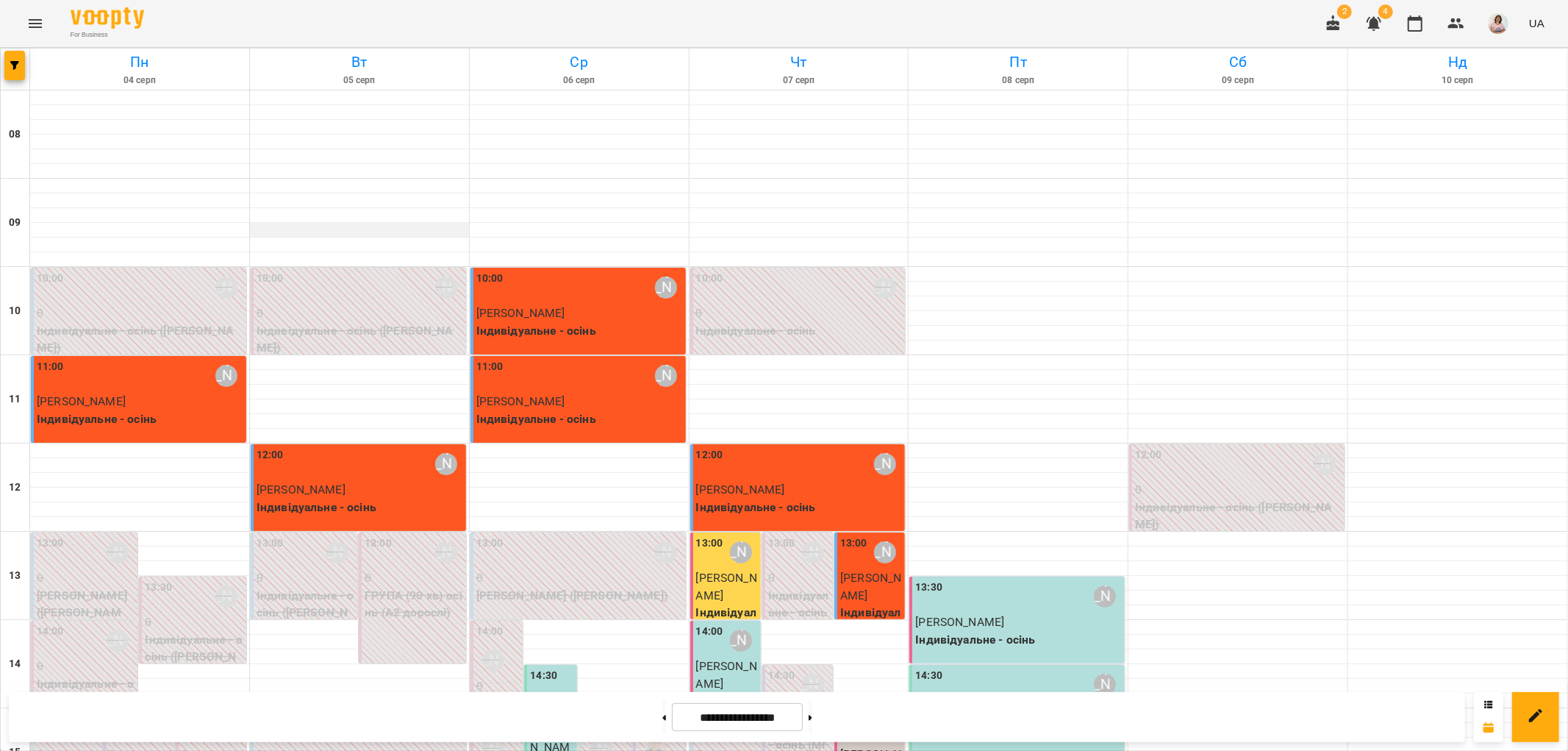
scroll to position [408, 0]
click at [812, 717] on button at bounding box center [810, 717] width 4 height 33
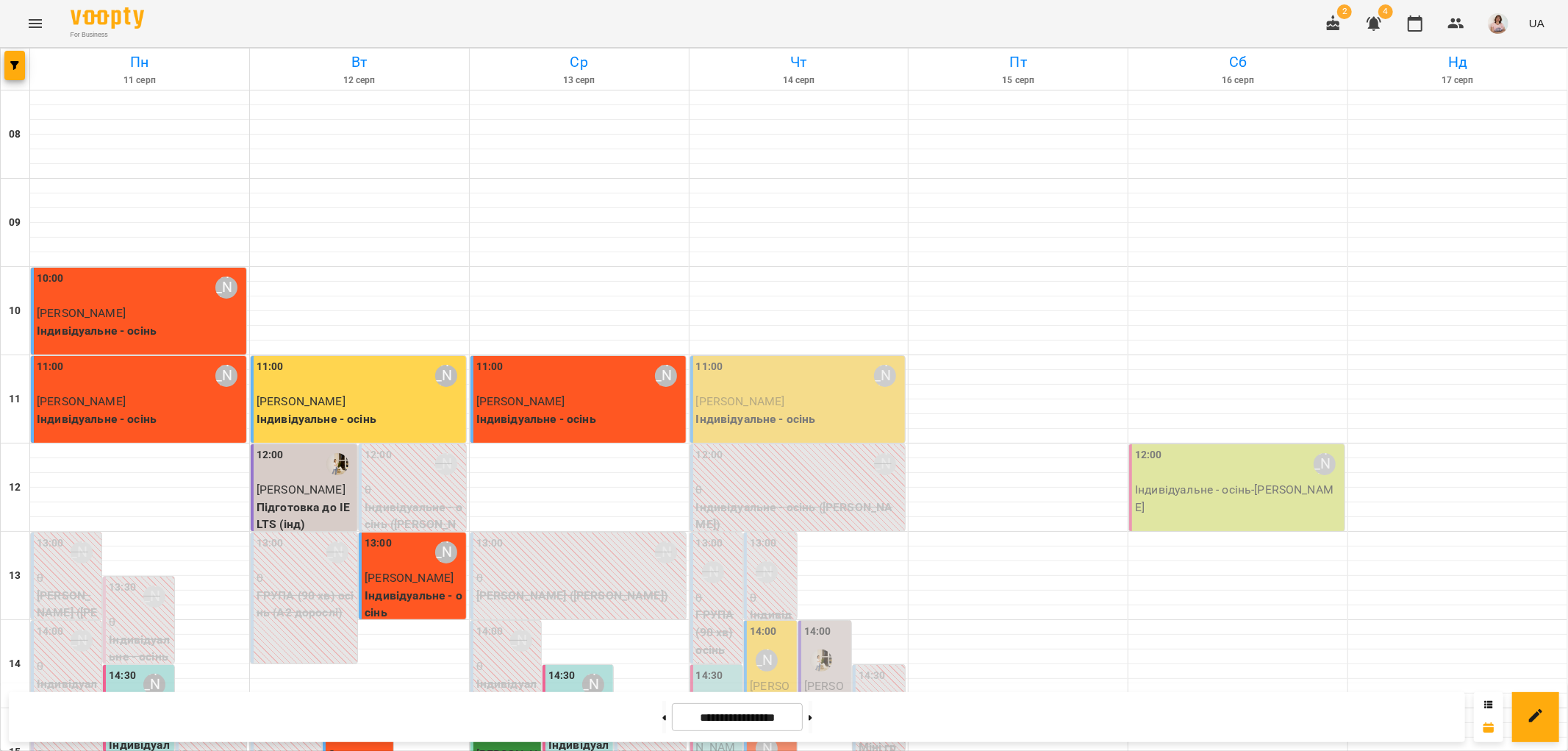
scroll to position [641, 0]
click at [662, 718] on button at bounding box center [664, 717] width 4 height 33
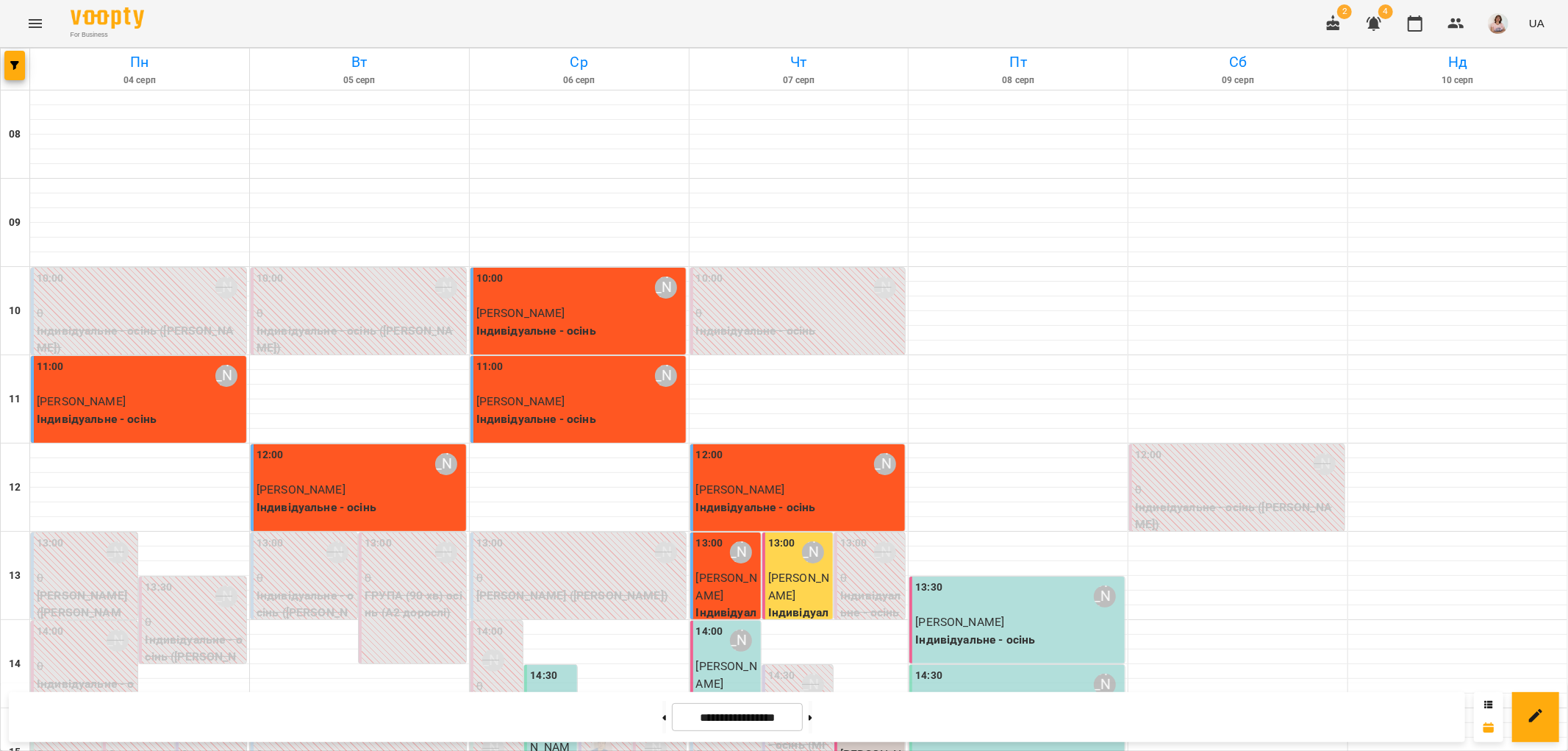
scroll to position [395, 0]
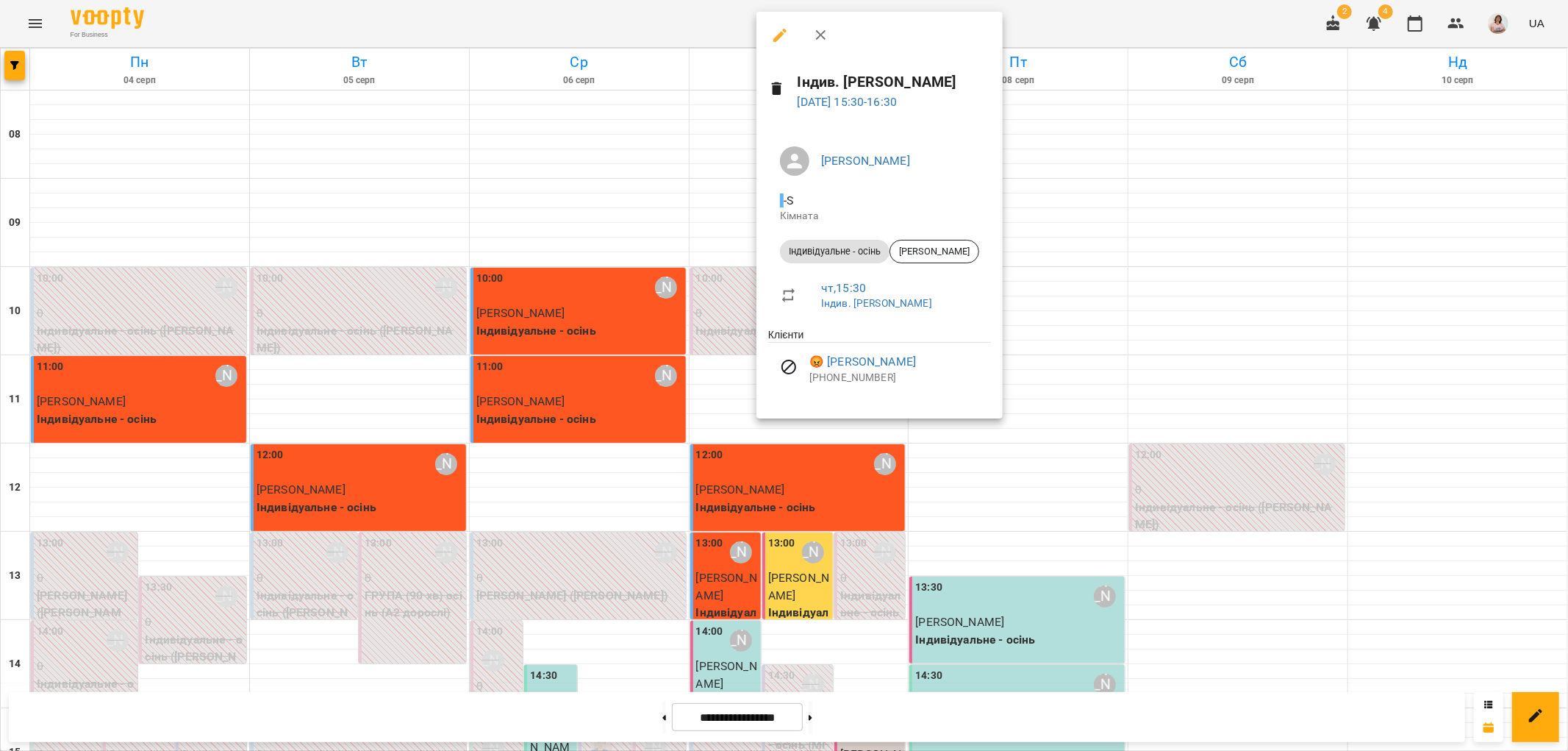
click at [714, 368] on div at bounding box center [784, 375] width 1568 height 751
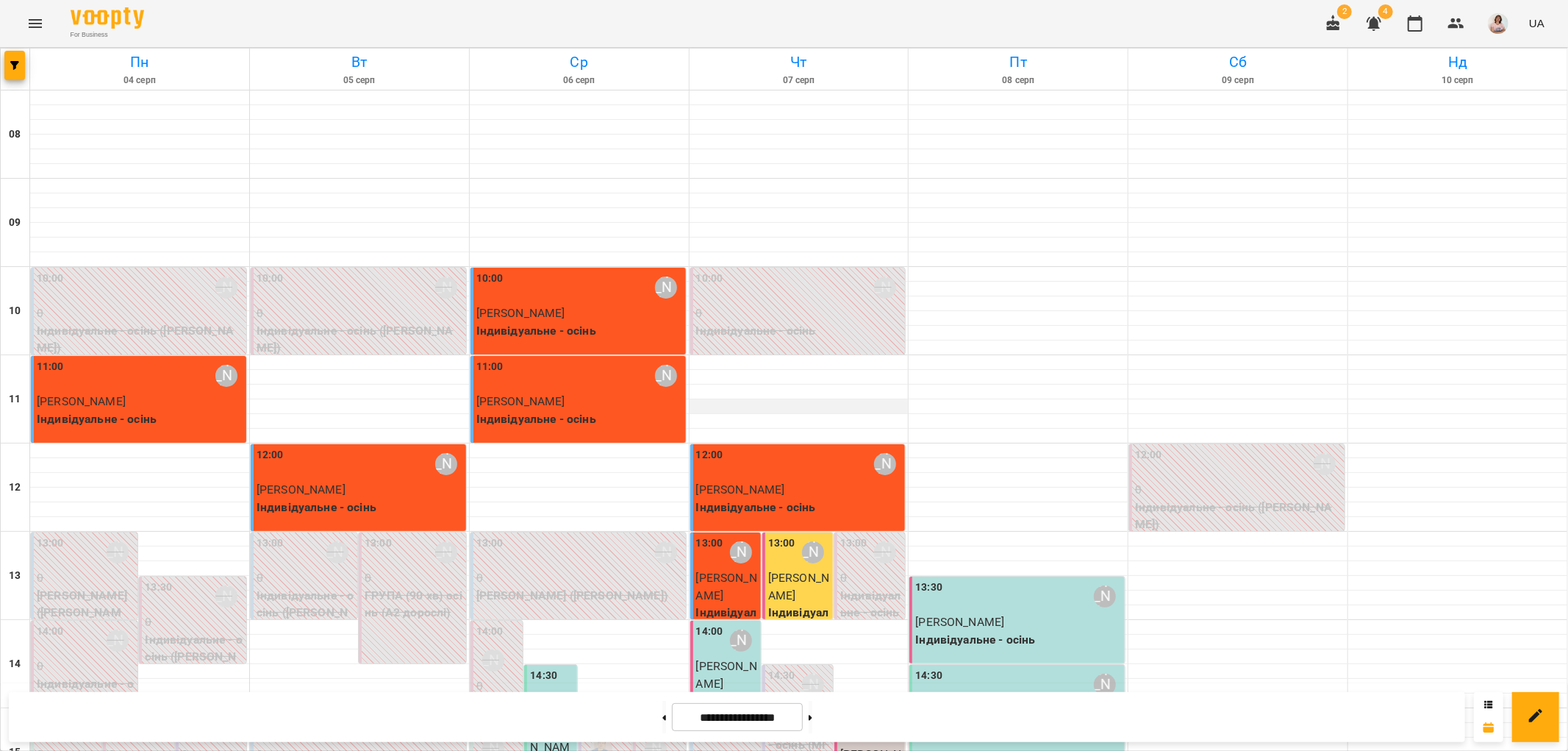
scroll to position [641, 0]
click at [812, 717] on icon at bounding box center [810, 717] width 4 height 5
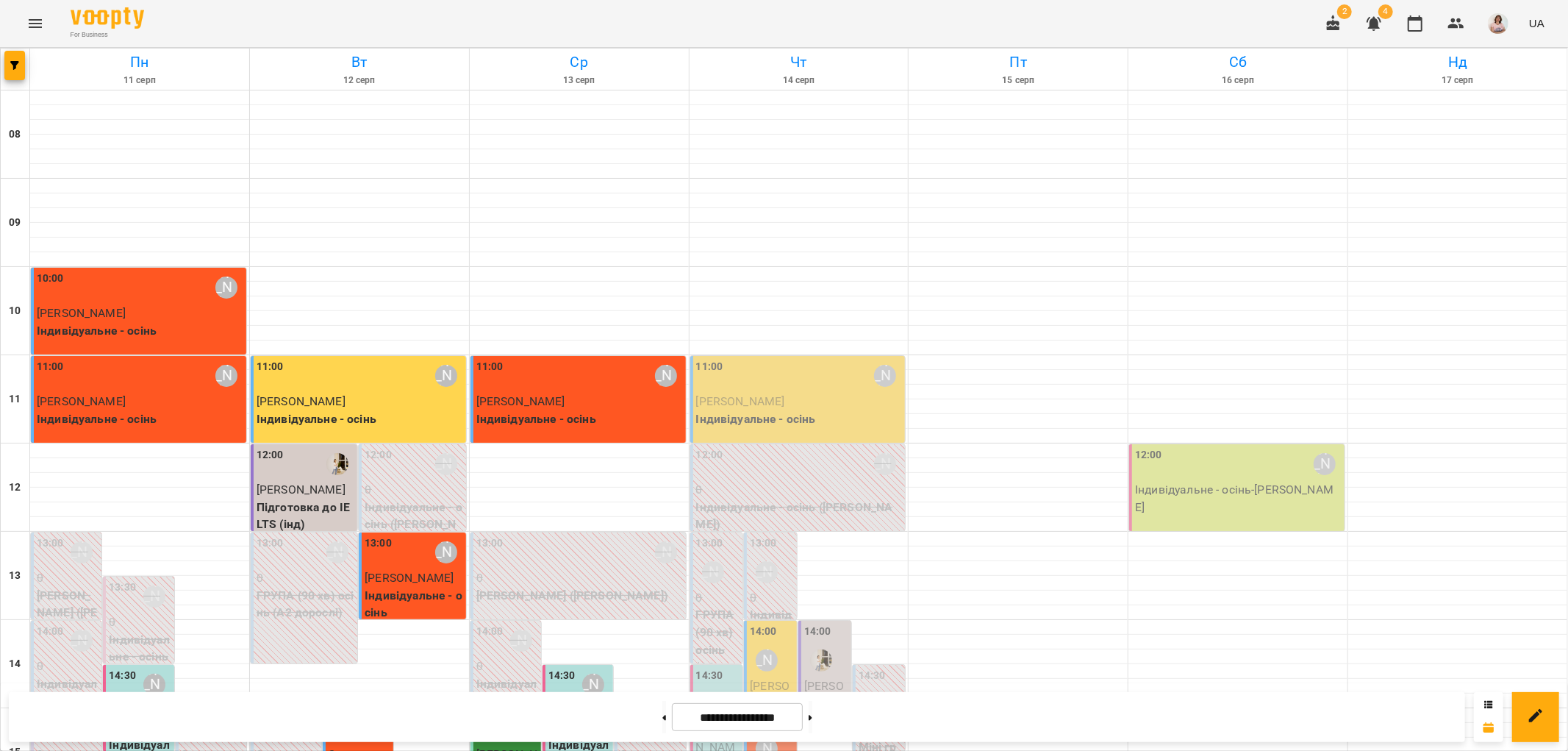
scroll to position [395, 0]
click at [812, 711] on button at bounding box center [810, 717] width 4 height 33
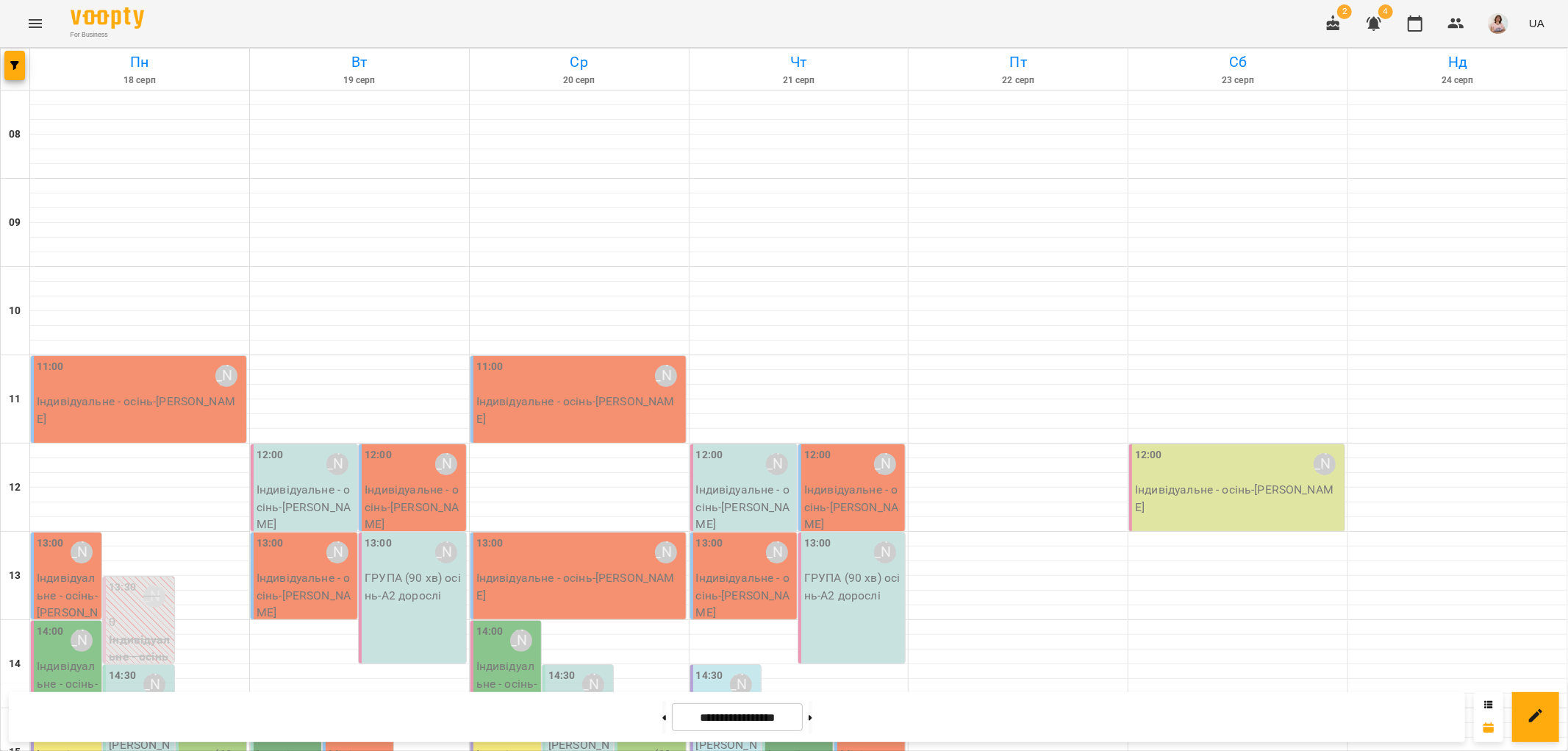
scroll to position [69, 0]
click at [662, 718] on button at bounding box center [664, 717] width 4 height 33
type input "**********"
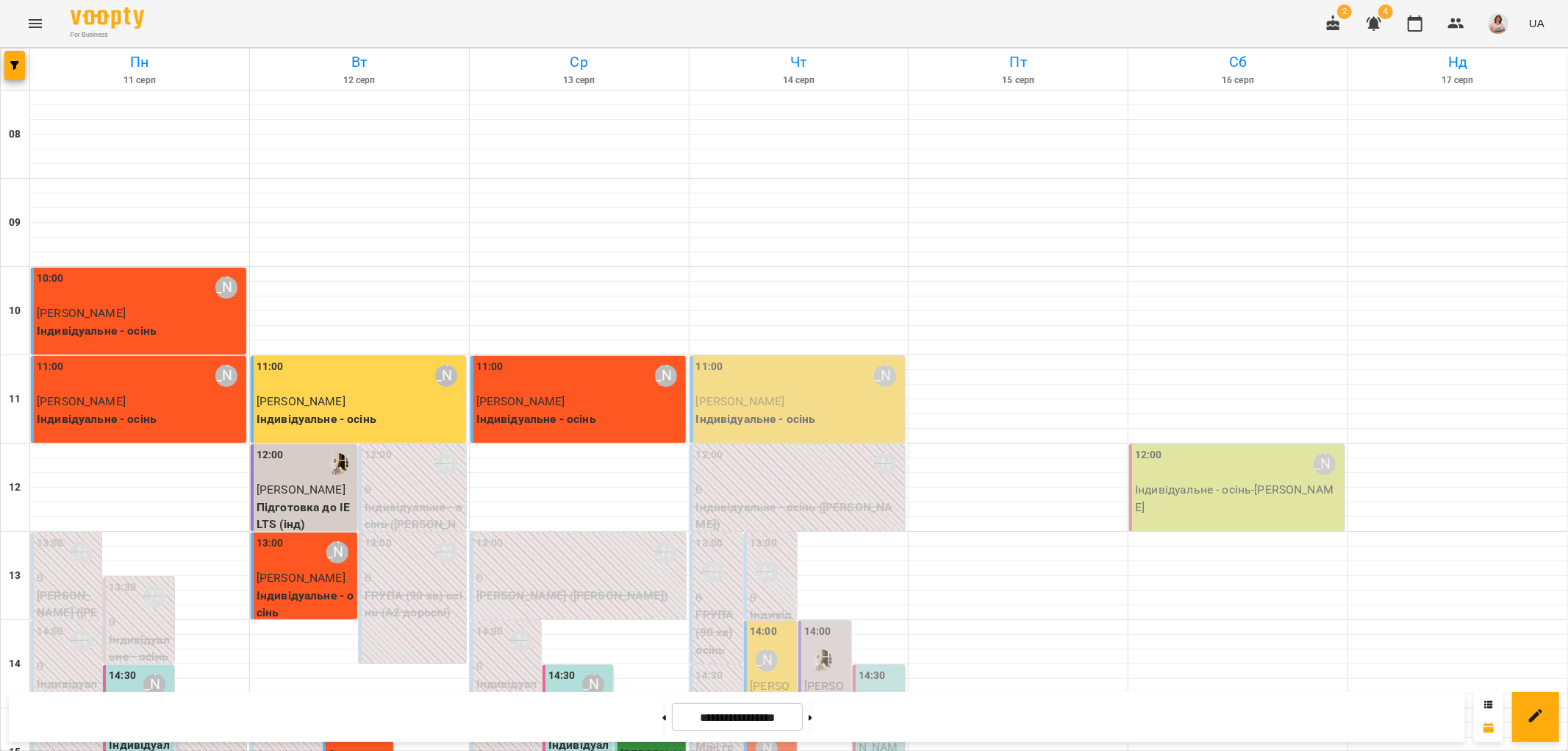
scroll to position [641, 0]
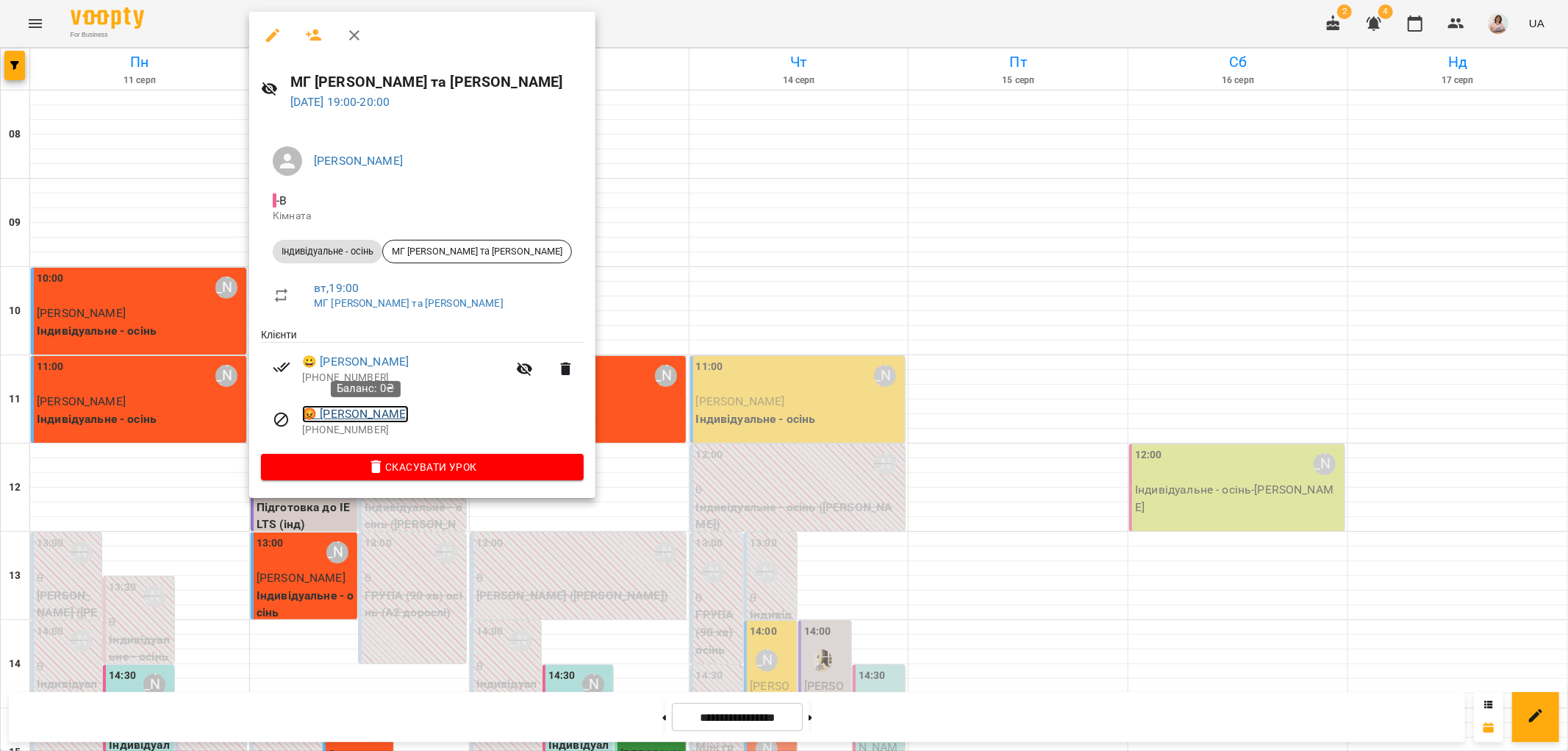
click at [409, 417] on link "😡 Самарський Сергій" at bounding box center [355, 414] width 107 height 18
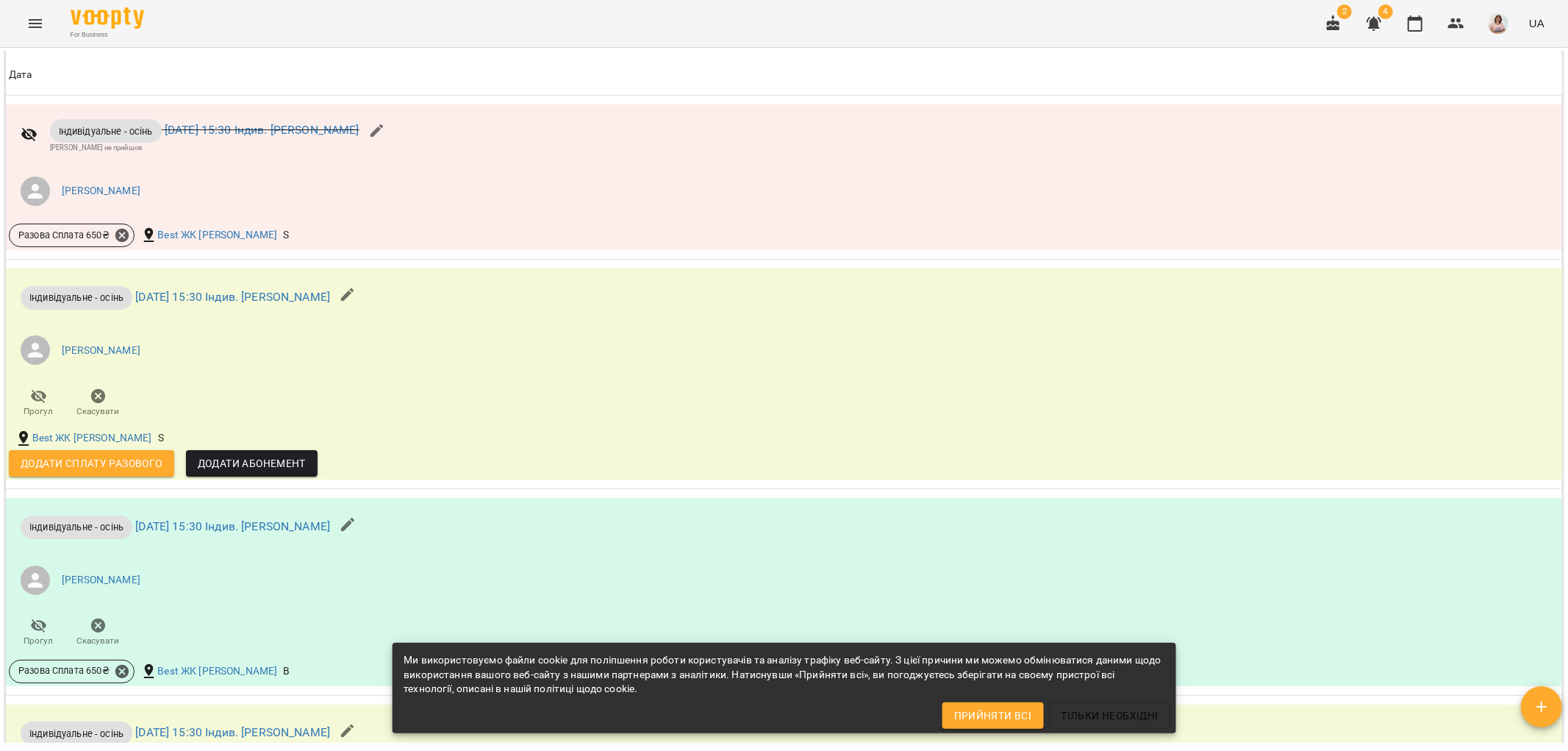
scroll to position [1258, 0]
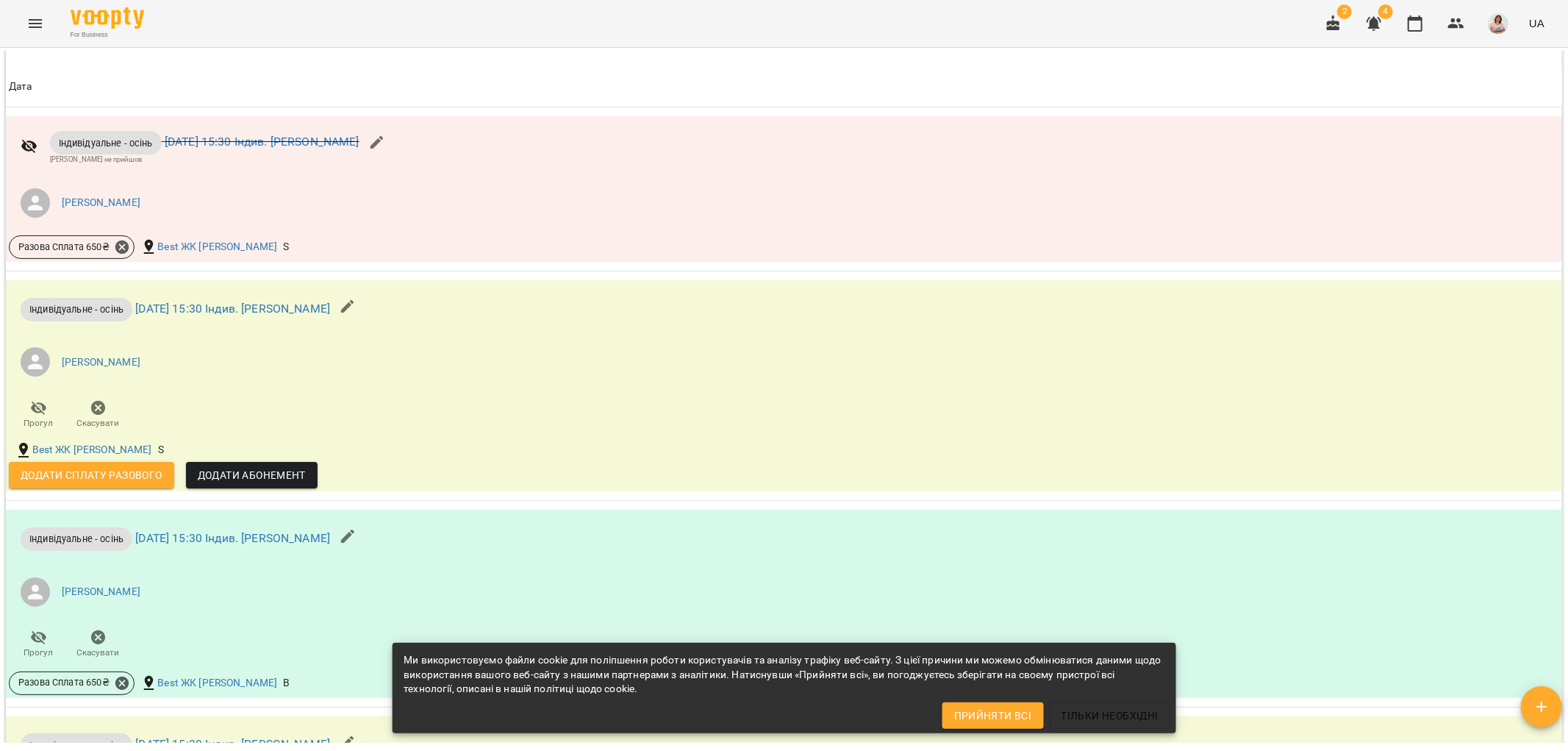
click at [33, 16] on icon "Menu" at bounding box center [35, 23] width 18 height 18
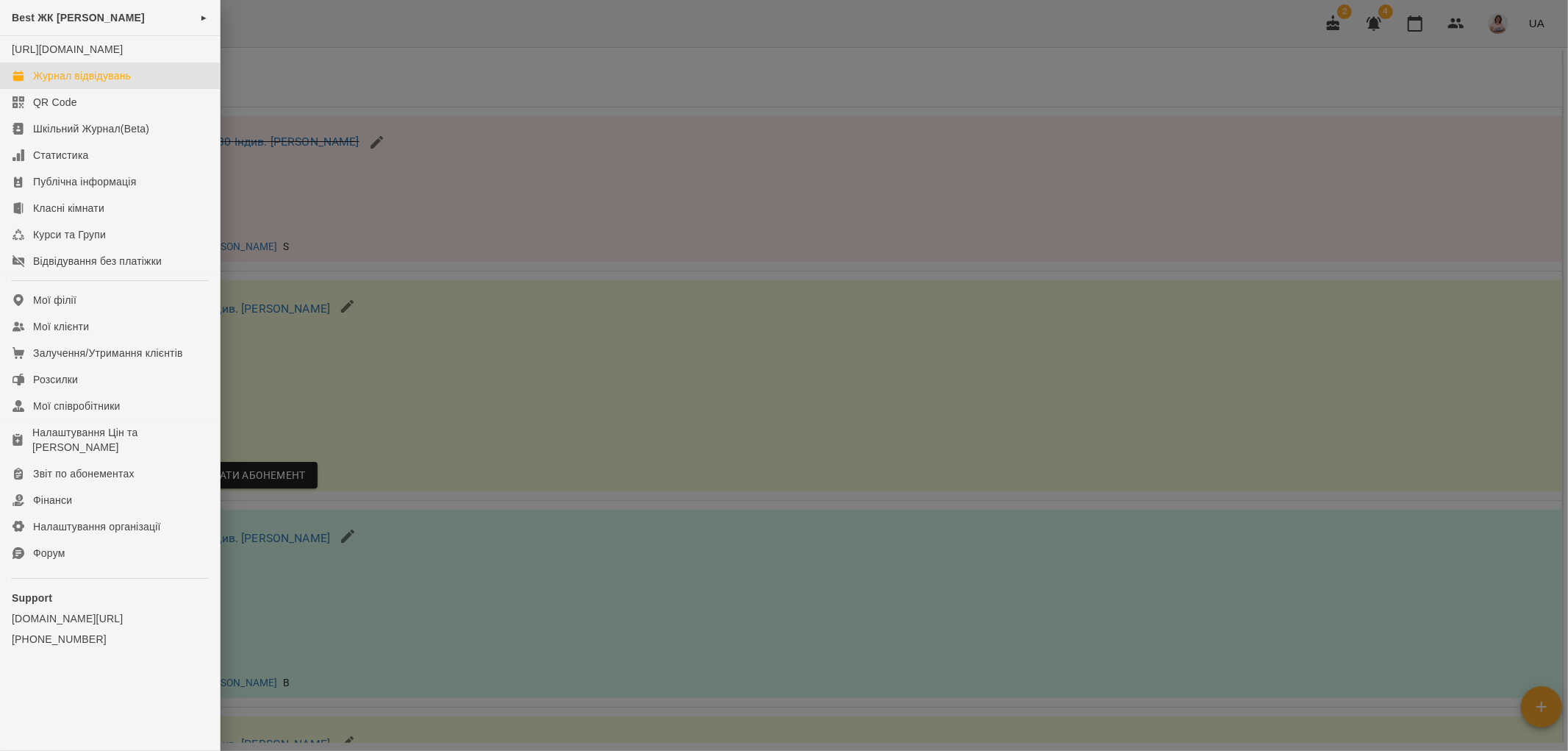
click at [103, 83] on div "Журнал відвідувань" at bounding box center [82, 75] width 98 height 15
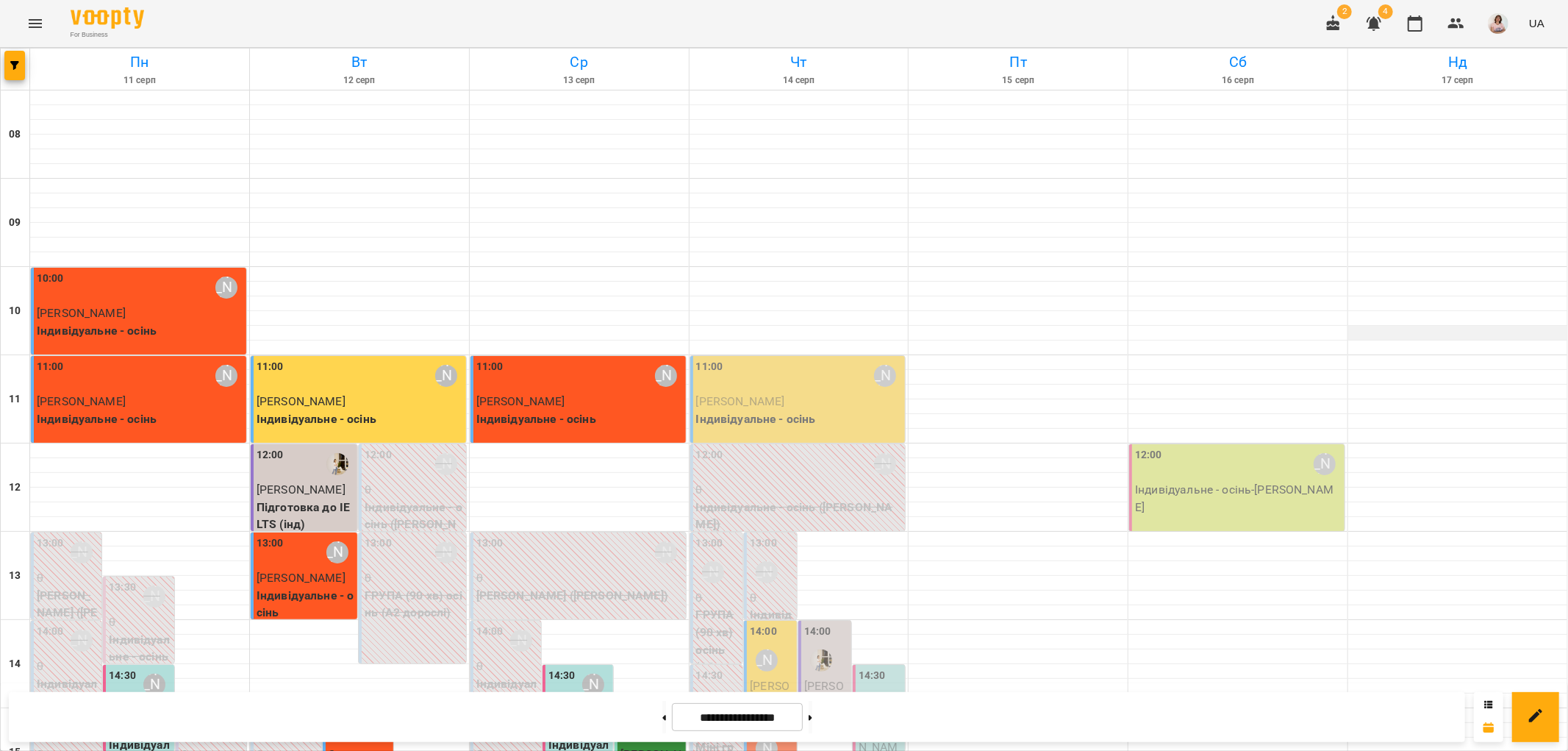
scroll to position [163, 0]
click at [47, 19] on button "Menu" at bounding box center [35, 23] width 35 height 35
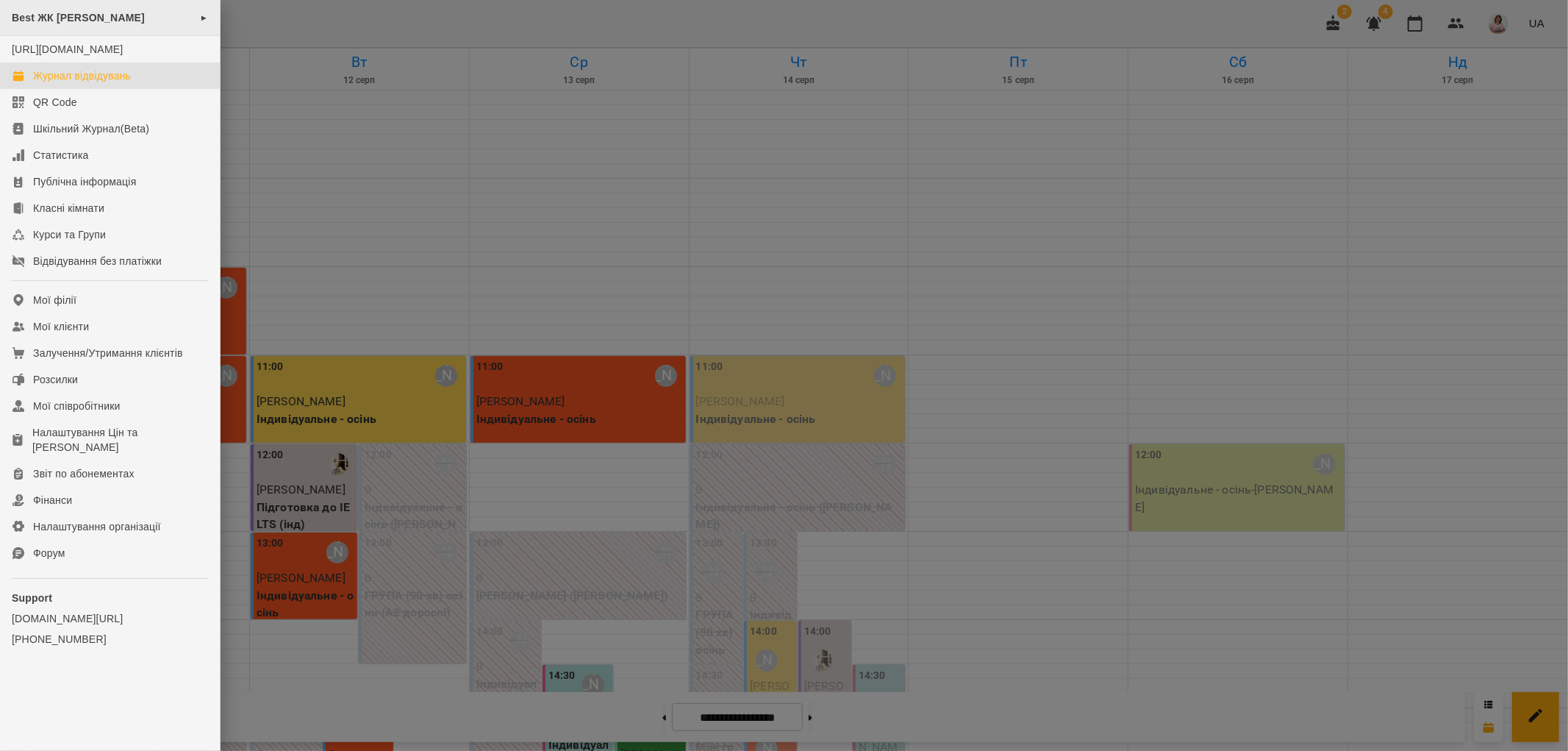
click at [70, 19] on span "Best ЖК [PERSON_NAME]" at bounding box center [78, 17] width 133 height 12
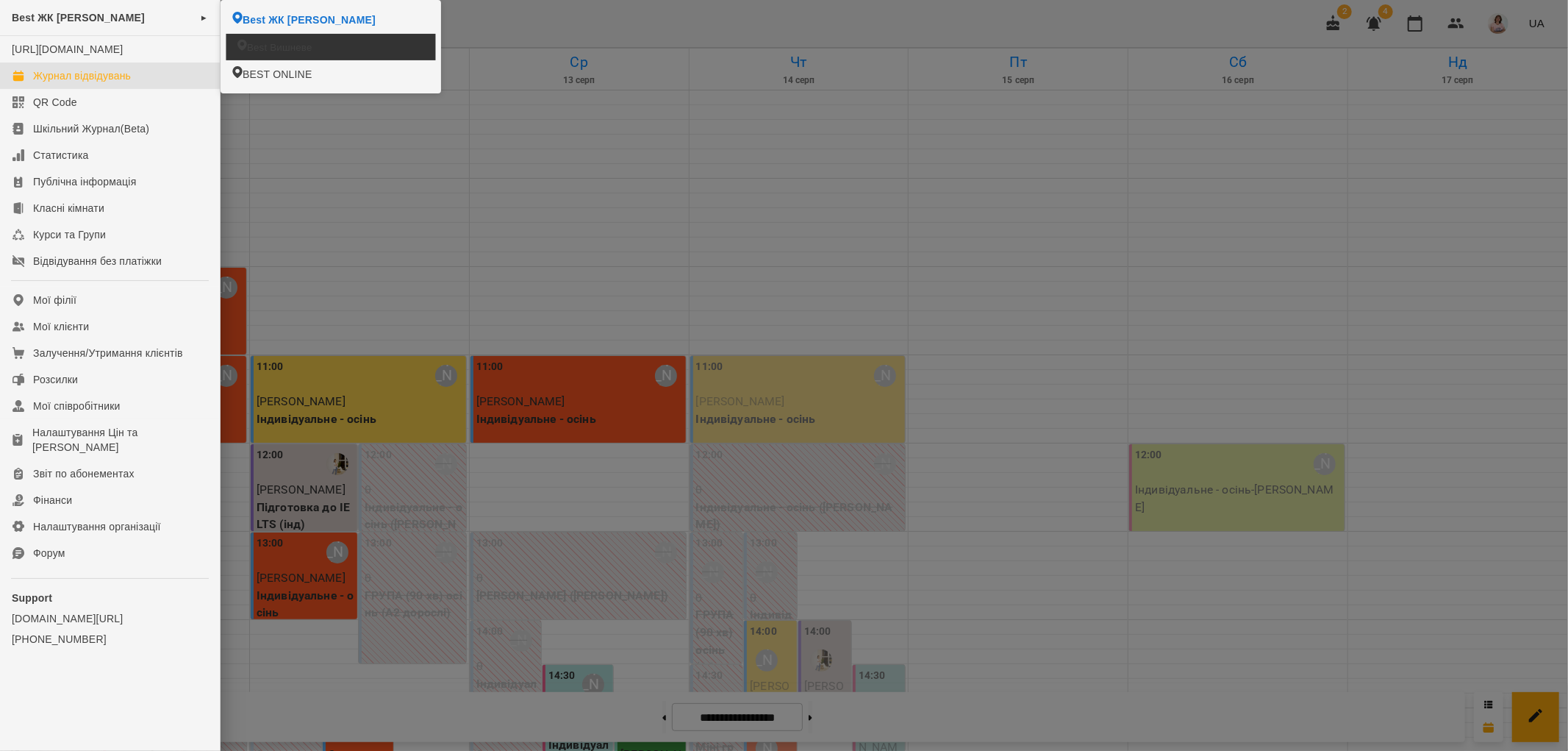
click at [278, 41] on span "Best Вишневе" at bounding box center [279, 47] width 65 height 14
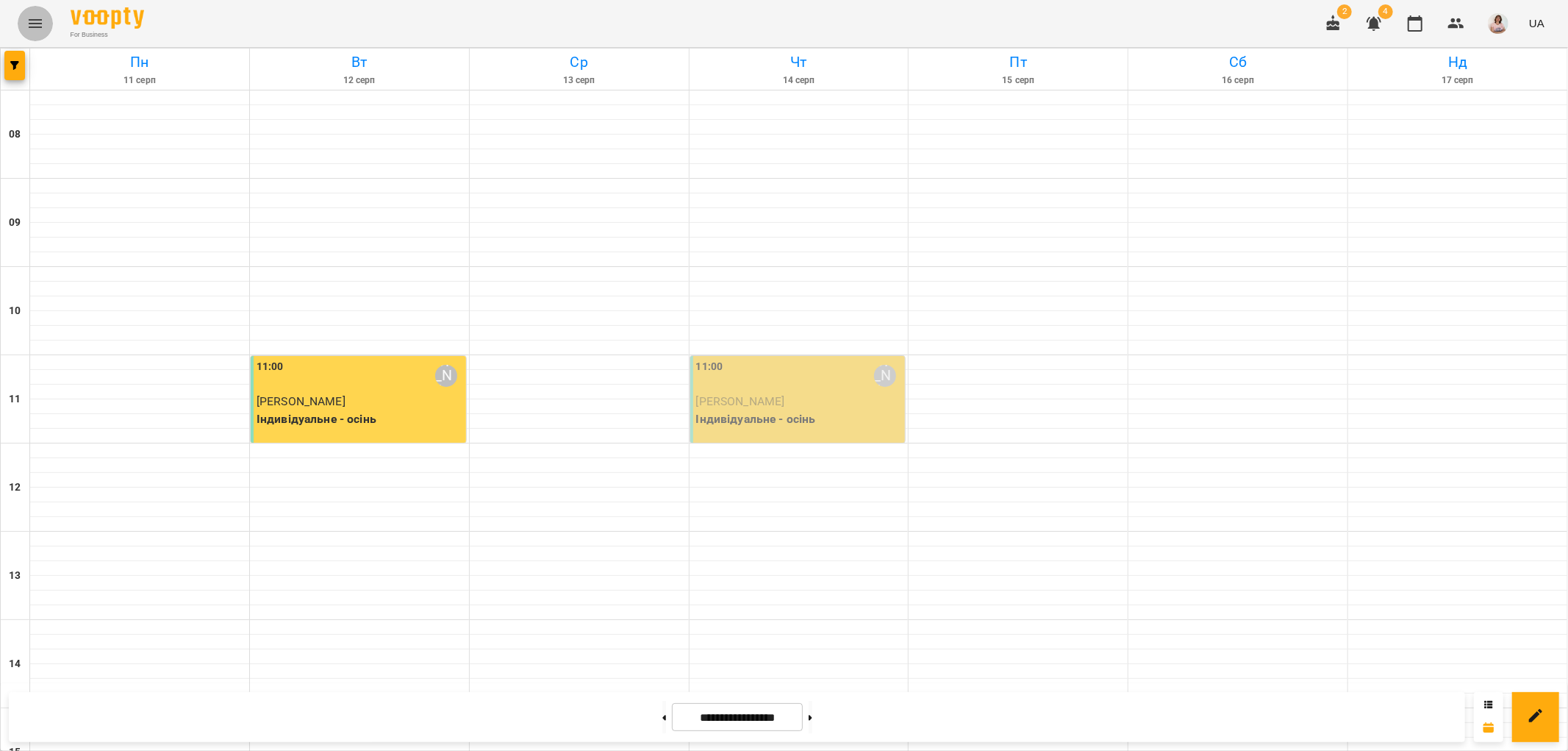
scroll to position [395, 0]
